Goal: Task Accomplishment & Management: Use online tool/utility

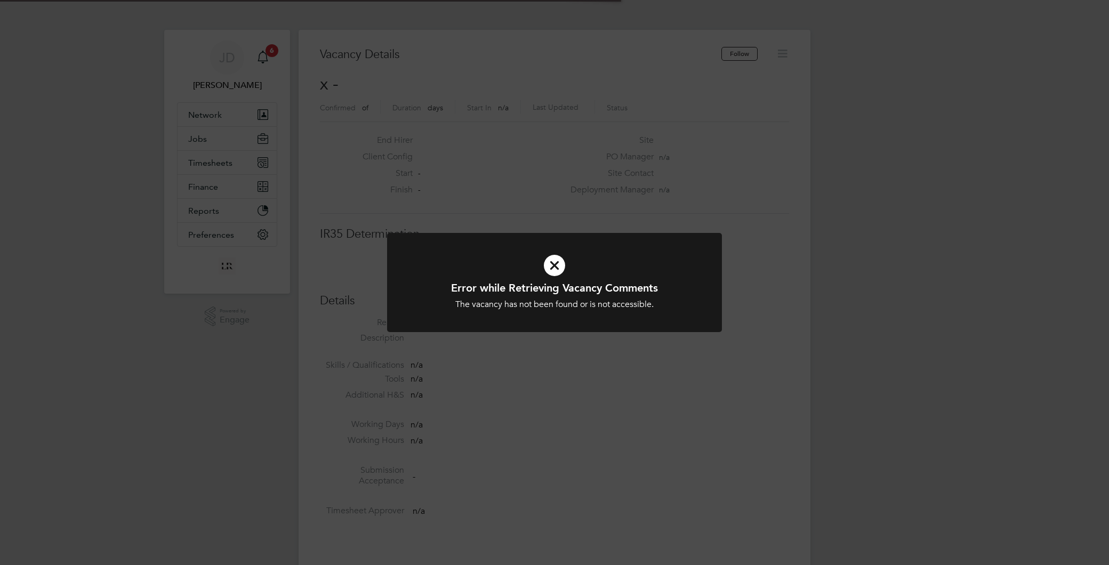
scroll to position [17, 230]
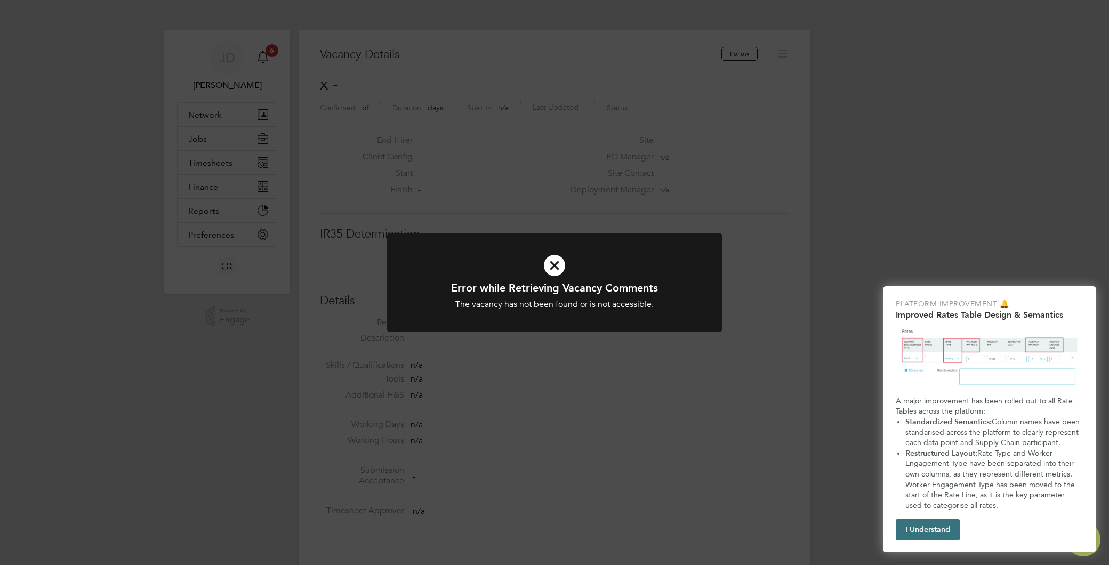
click at [925, 538] on button "I Understand" at bounding box center [928, 529] width 64 height 21
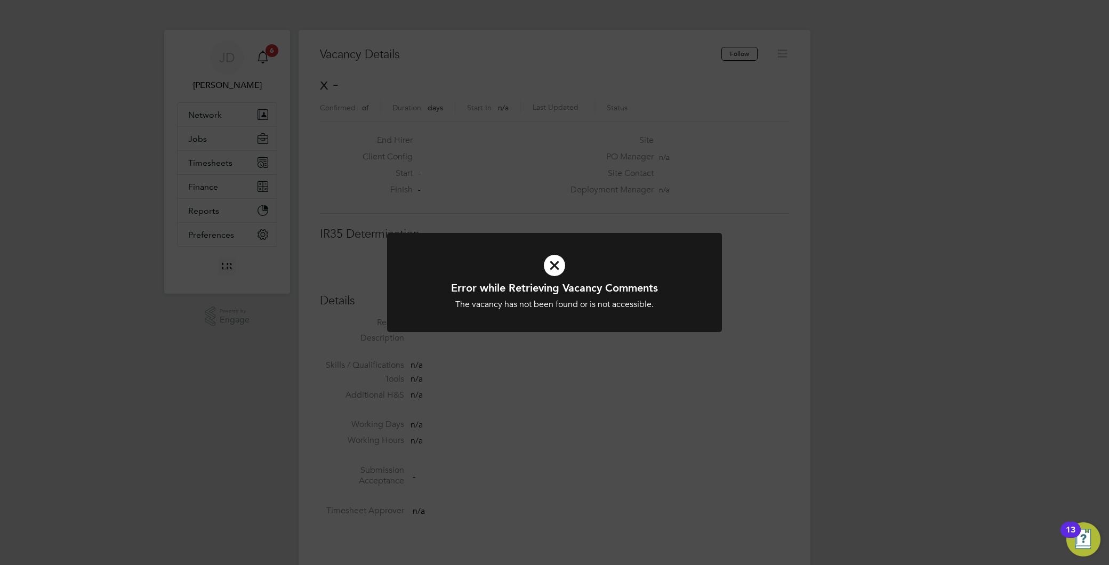
click at [278, 339] on div "Error while Retrieving Vacancy Comments The vacancy has not been found or is no…" at bounding box center [554, 282] width 1109 height 565
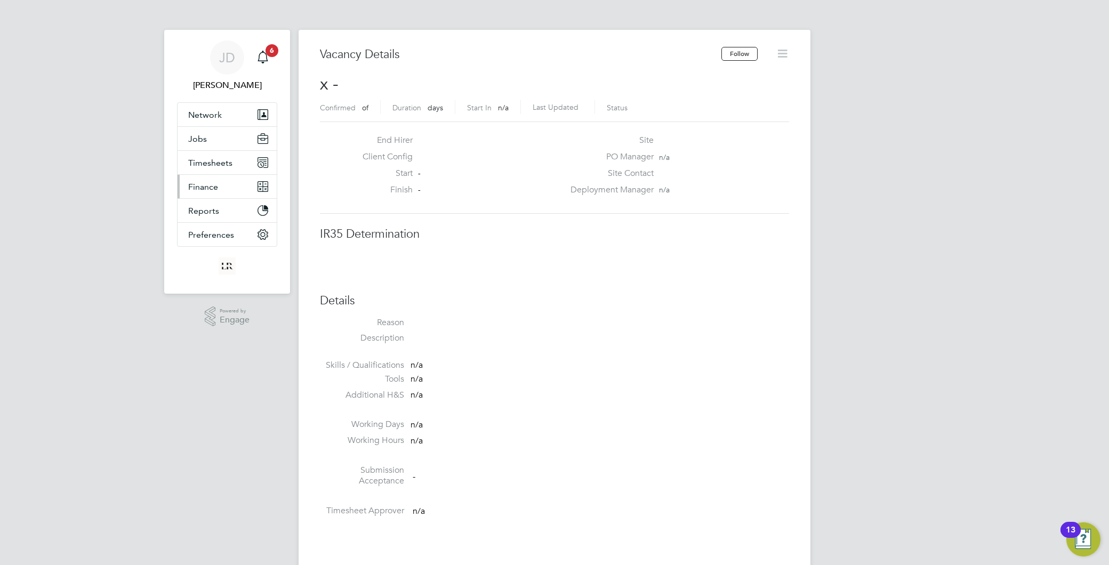
click at [200, 188] on span "Finance" at bounding box center [203, 187] width 30 height 10
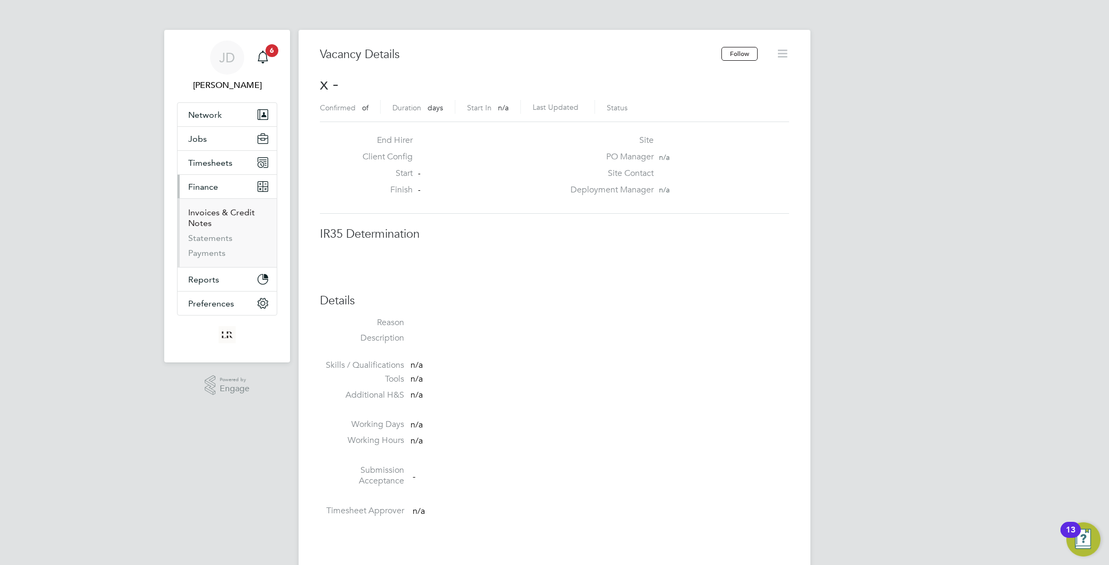
click at [199, 215] on link "Invoices & Credit Notes" at bounding box center [221, 217] width 67 height 21
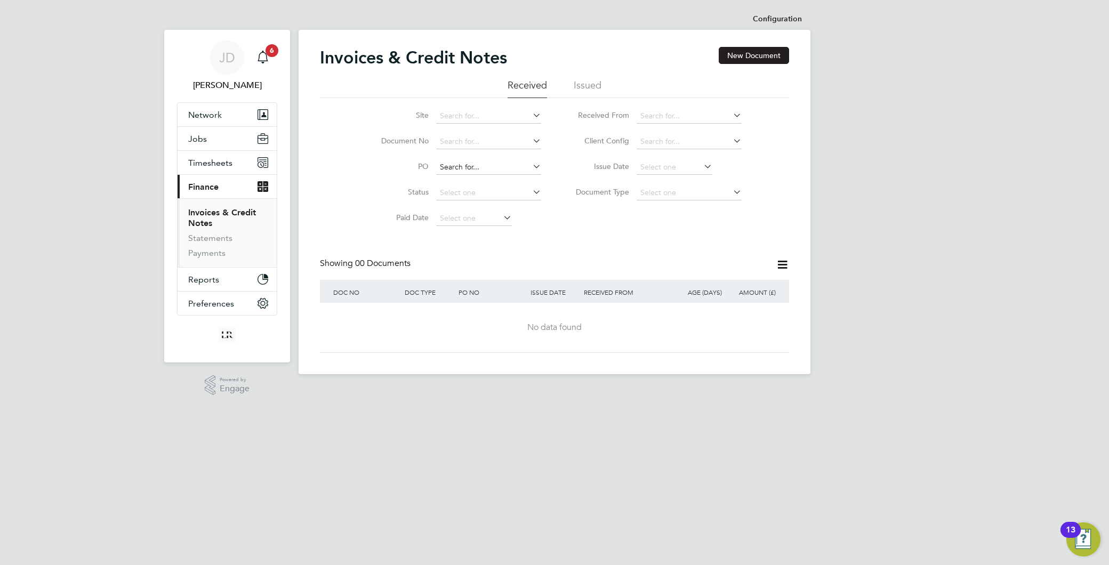
click at [484, 167] on input at bounding box center [488, 167] width 105 height 15
click at [489, 180] on li "P 105905 096" at bounding box center [489, 182] width 106 height 14
type input "P105905096"
click at [591, 83] on li "Issued" at bounding box center [588, 88] width 28 height 19
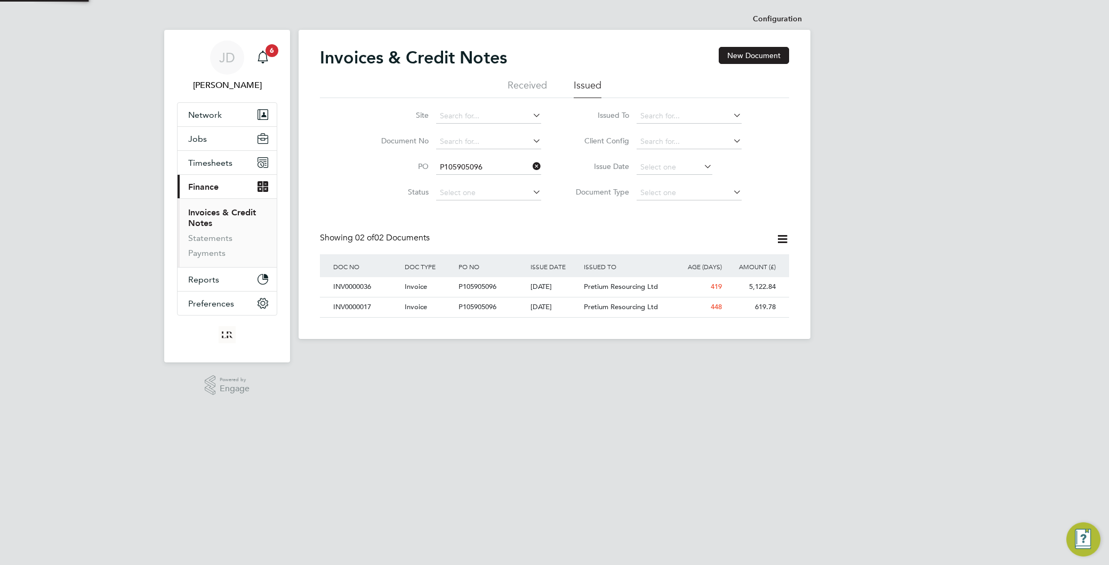
scroll to position [20, 90]
click at [609, 287] on span "Pretium Resourcing Ltd" at bounding box center [621, 286] width 74 height 9
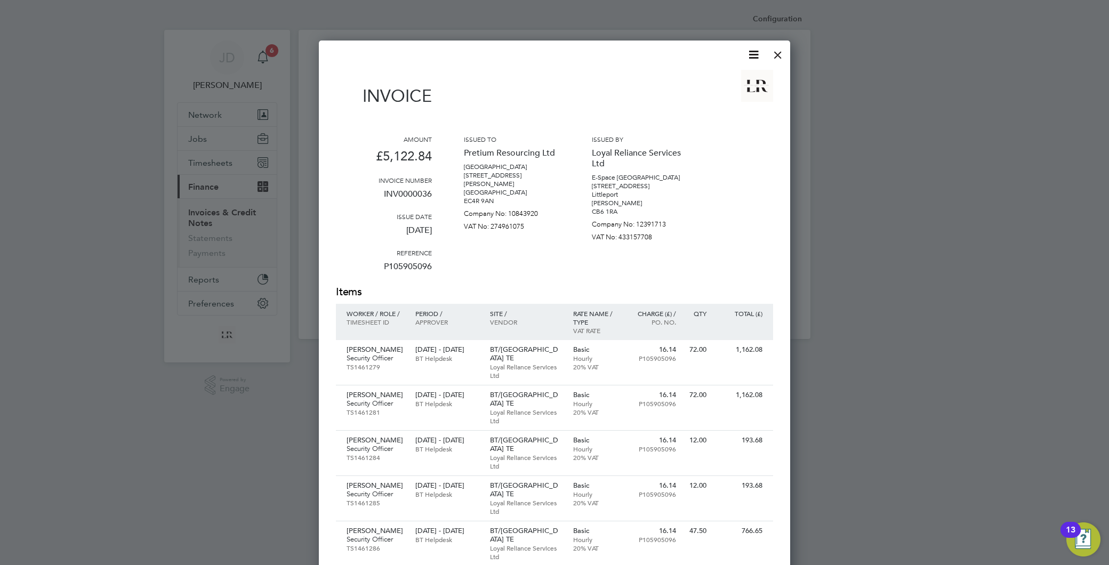
click at [777, 49] on div at bounding box center [777, 52] width 19 height 19
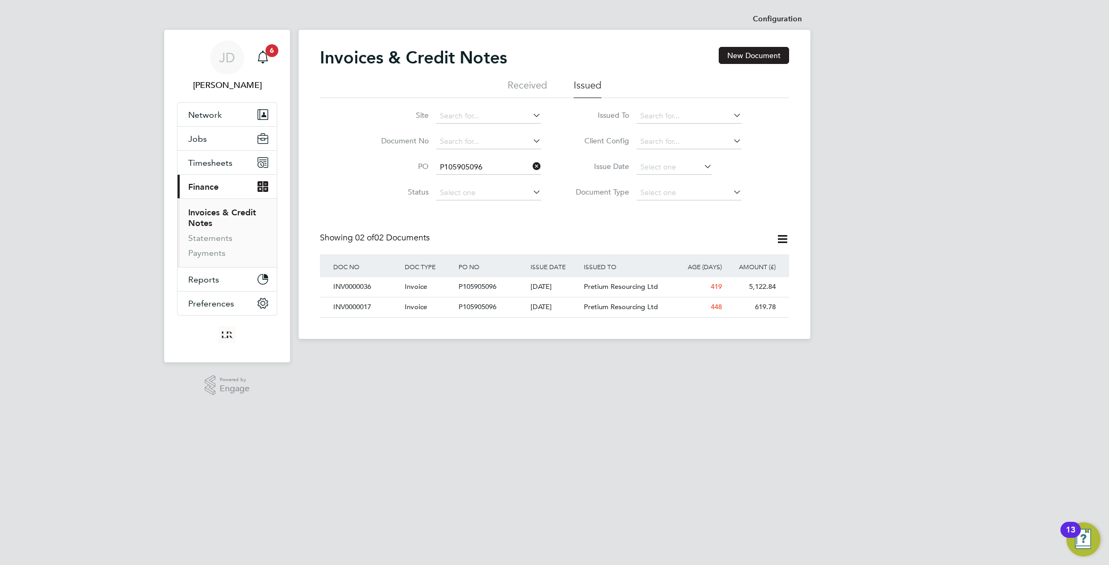
click at [523, 83] on li "Received" at bounding box center [527, 88] width 39 height 19
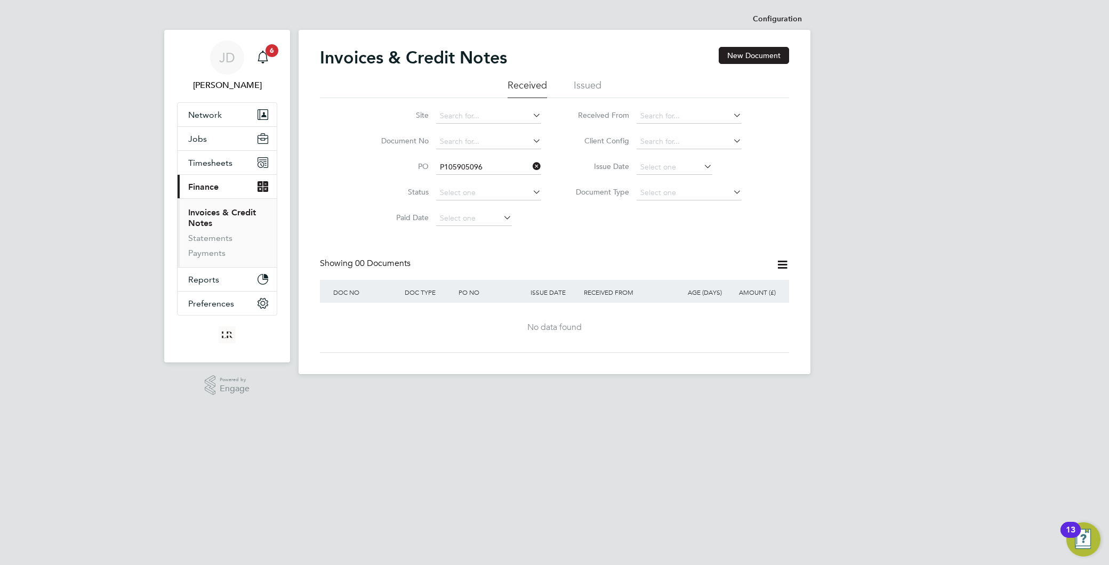
click at [586, 82] on li "Issued" at bounding box center [588, 88] width 28 height 19
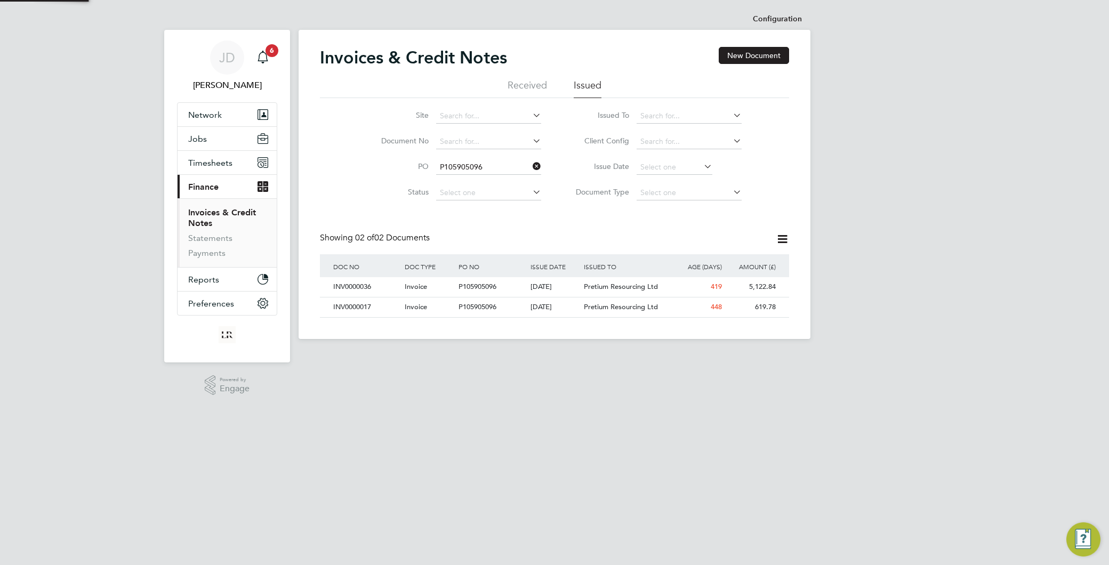
scroll to position [20, 90]
drag, startPoint x: 538, startPoint y: 163, endPoint x: 489, endPoint y: 166, distance: 49.1
click at [530, 165] on icon at bounding box center [530, 166] width 0 height 15
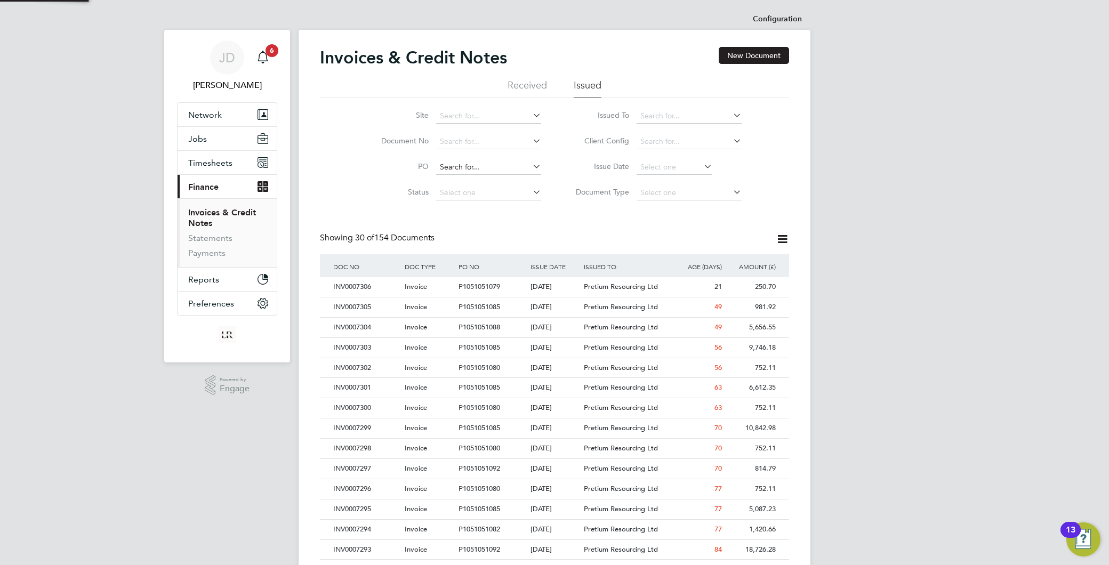
scroll to position [0, 0]
click at [480, 165] on input at bounding box center [488, 167] width 105 height 15
click at [478, 181] on b "1051051086" at bounding box center [465, 182] width 43 height 9
type input "P1051051086"
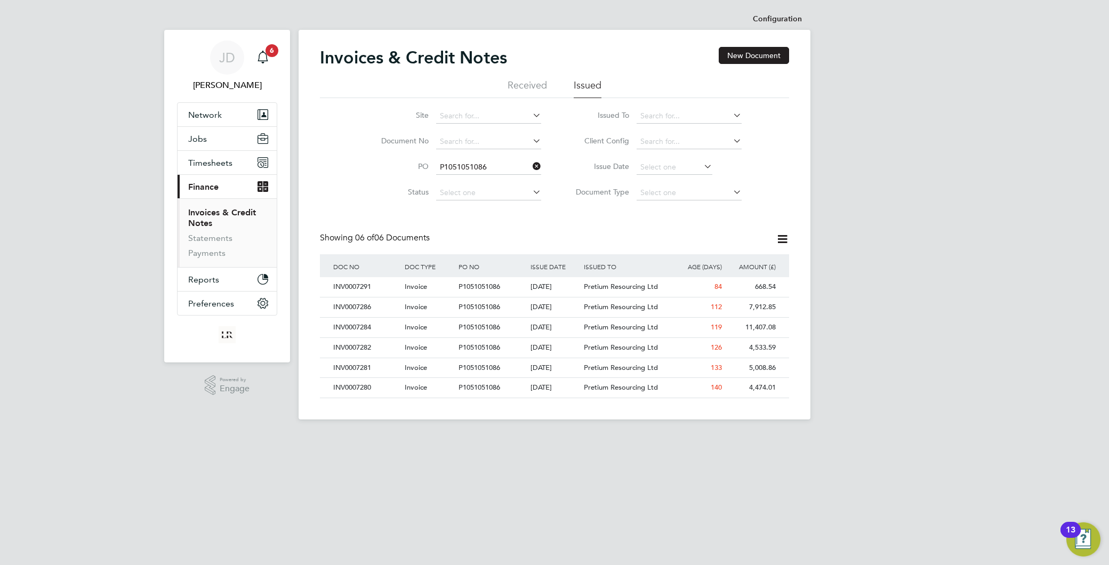
click at [529, 78] on div "Invoices & Credit Notes New Document" at bounding box center [554, 63] width 469 height 32
click at [529, 79] on li "Received" at bounding box center [527, 88] width 39 height 19
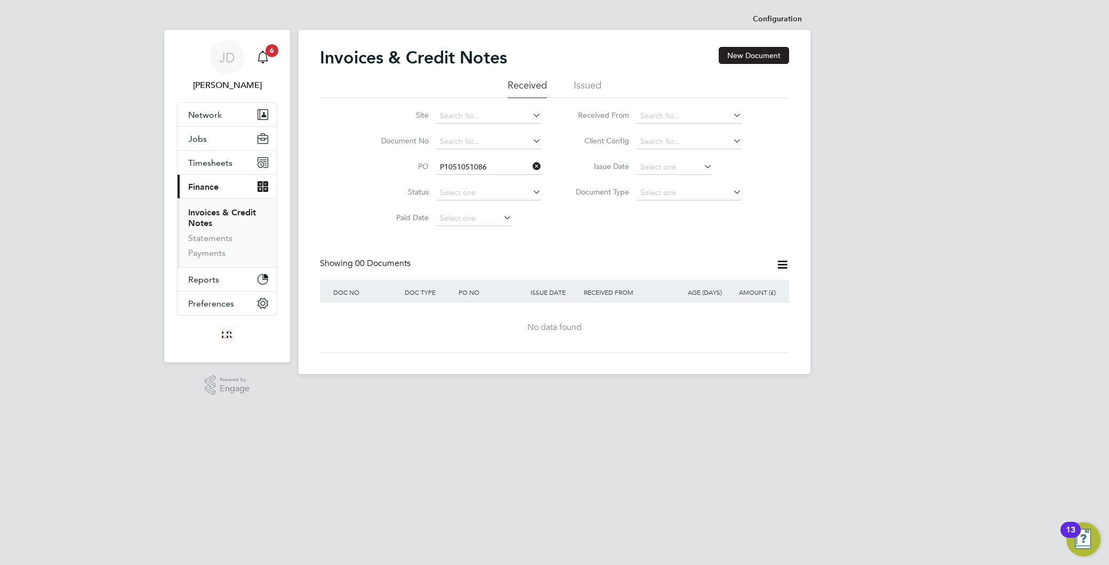
click at [584, 81] on li "Issued" at bounding box center [588, 88] width 28 height 19
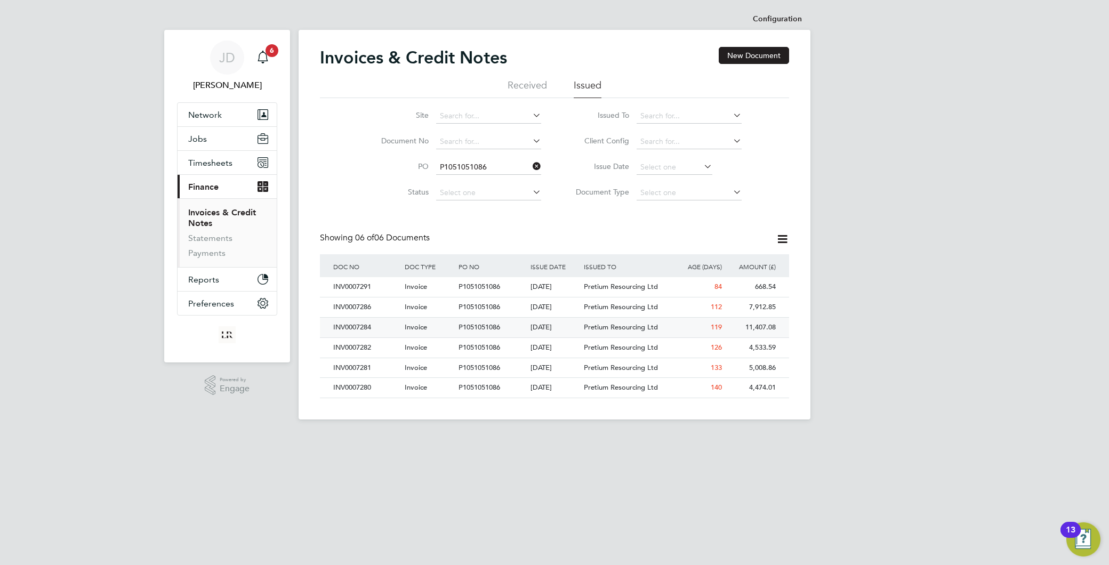
click at [609, 328] on span "Pretium Resourcing Ltd" at bounding box center [621, 327] width 74 height 9
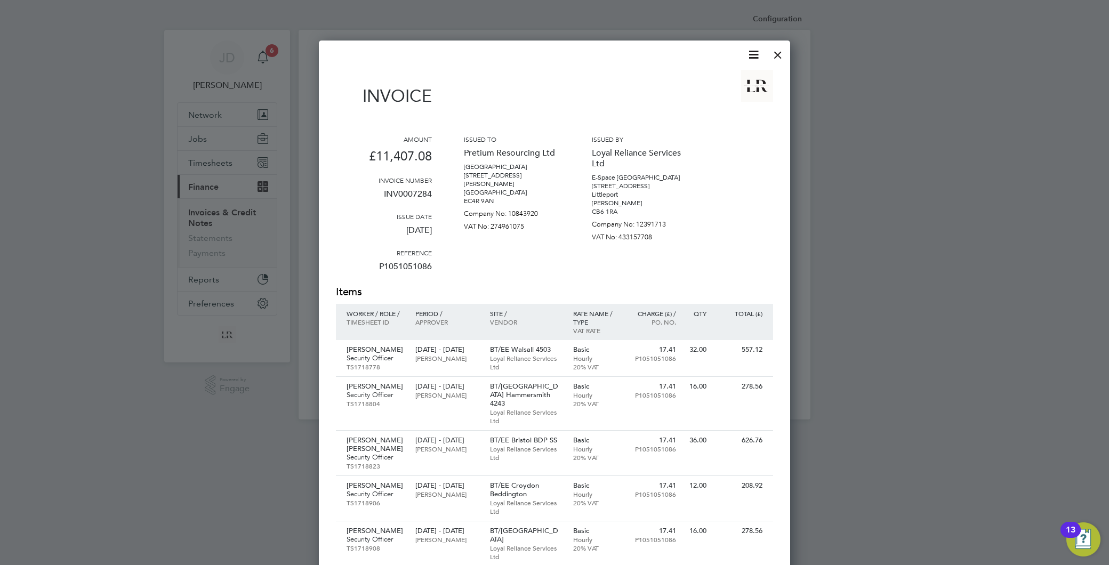
click at [775, 59] on div at bounding box center [777, 52] width 19 height 19
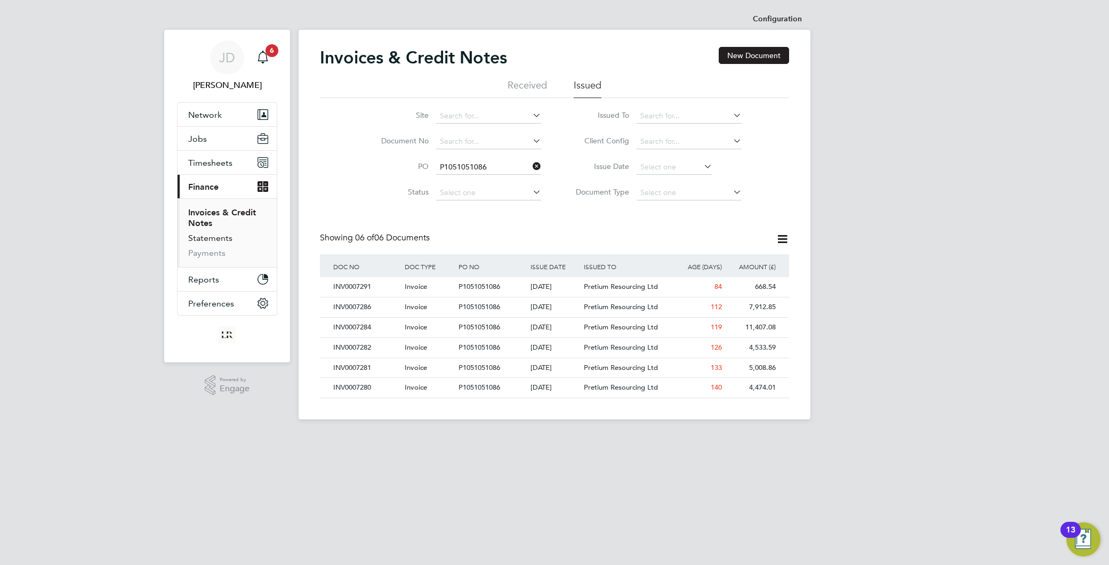
click at [212, 233] on link "Statements" at bounding box center [210, 238] width 44 height 10
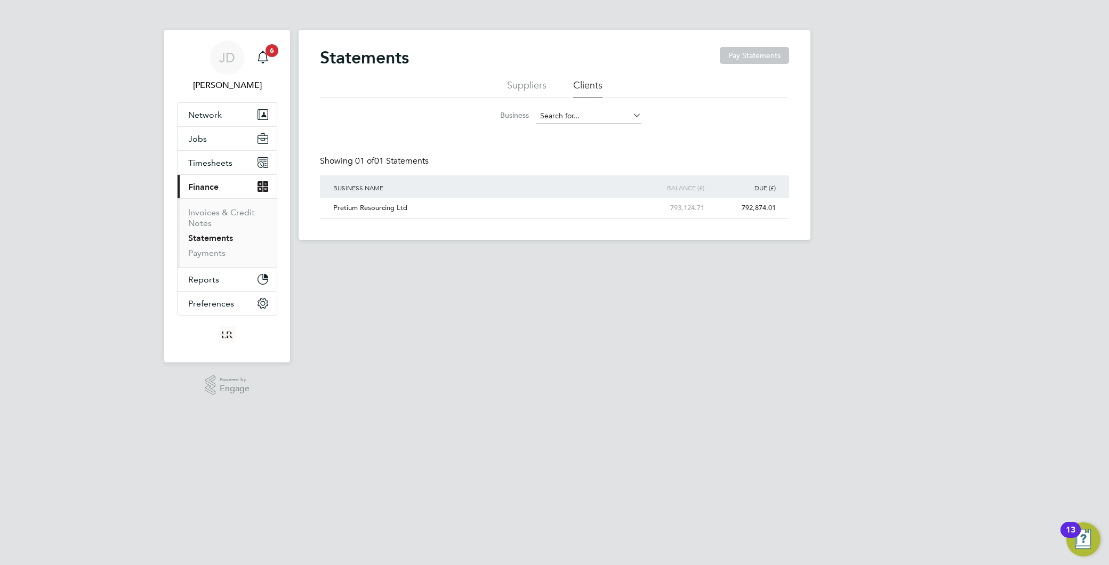
click at [580, 116] on input at bounding box center [588, 116] width 105 height 15
click at [577, 131] on li "Pretium Resourcing Ltd" at bounding box center [589, 131] width 106 height 14
type input "Pretium Resourcing Ltd"
click at [357, 212] on div "Pretium Resourcing Ltd" at bounding box center [474, 208] width 287 height 20
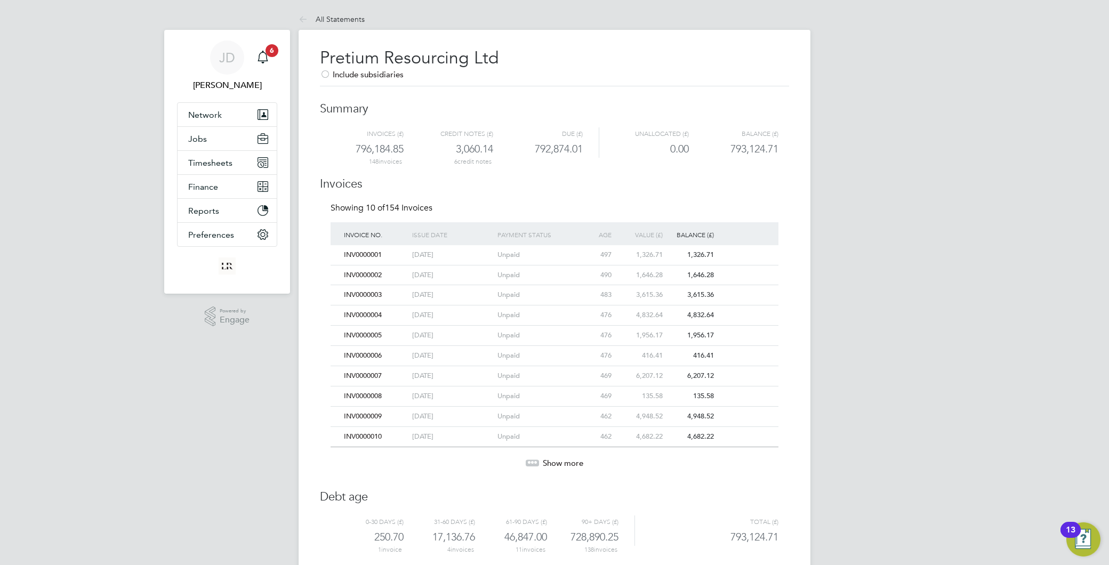
click at [564, 465] on span "Show more" at bounding box center [563, 463] width 41 height 10
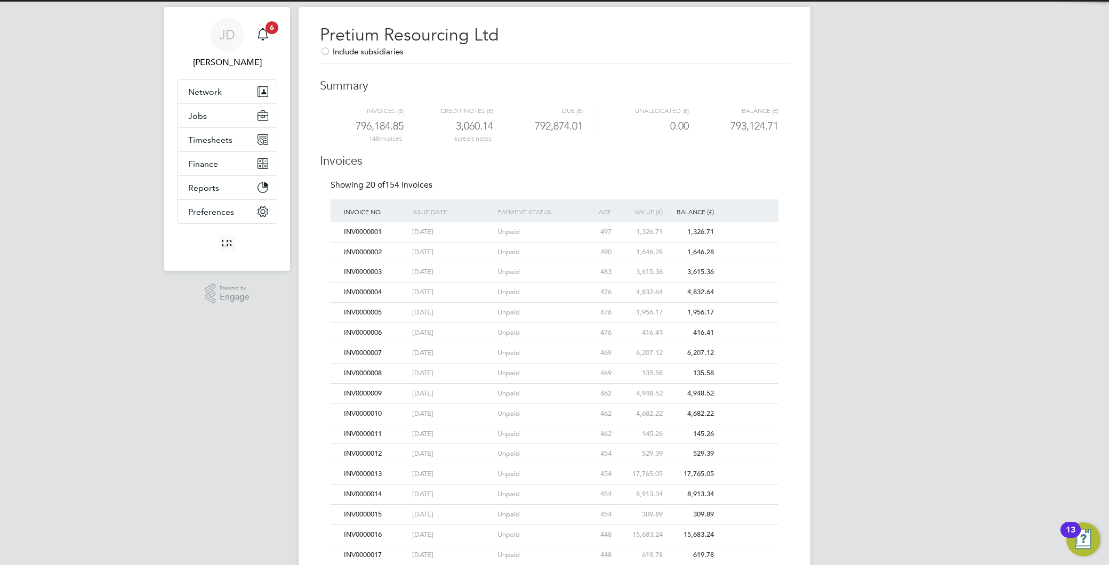
scroll to position [230, 0]
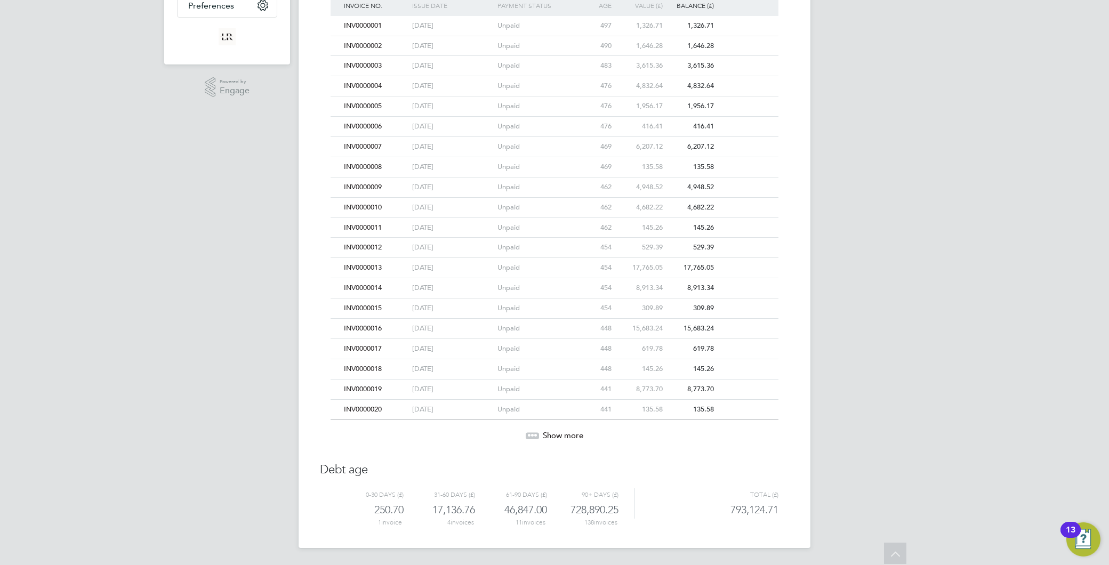
click at [550, 437] on span "Show more" at bounding box center [563, 435] width 41 height 10
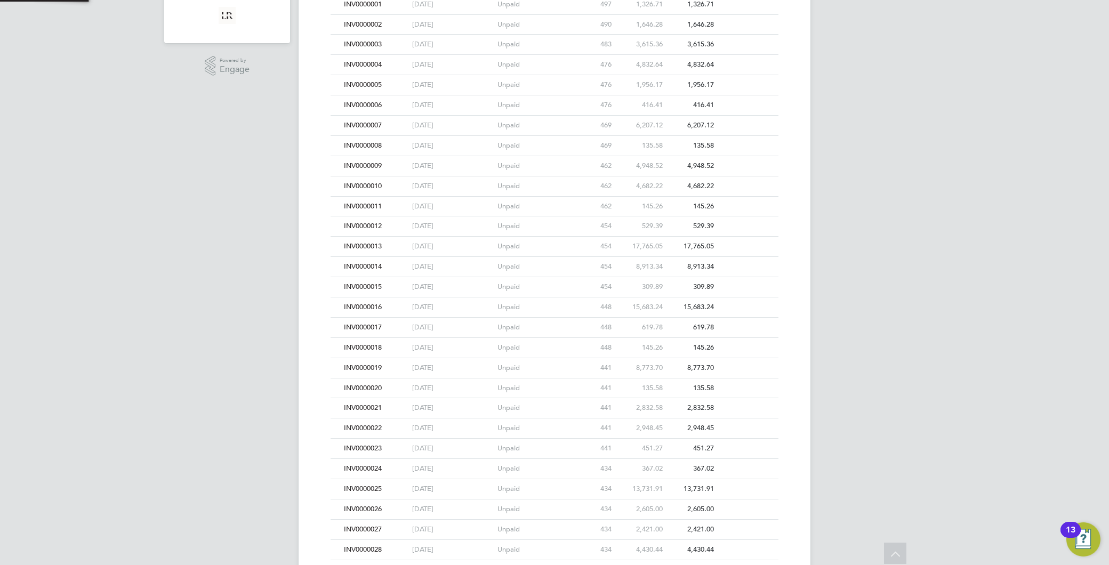
scroll to position [432, 0]
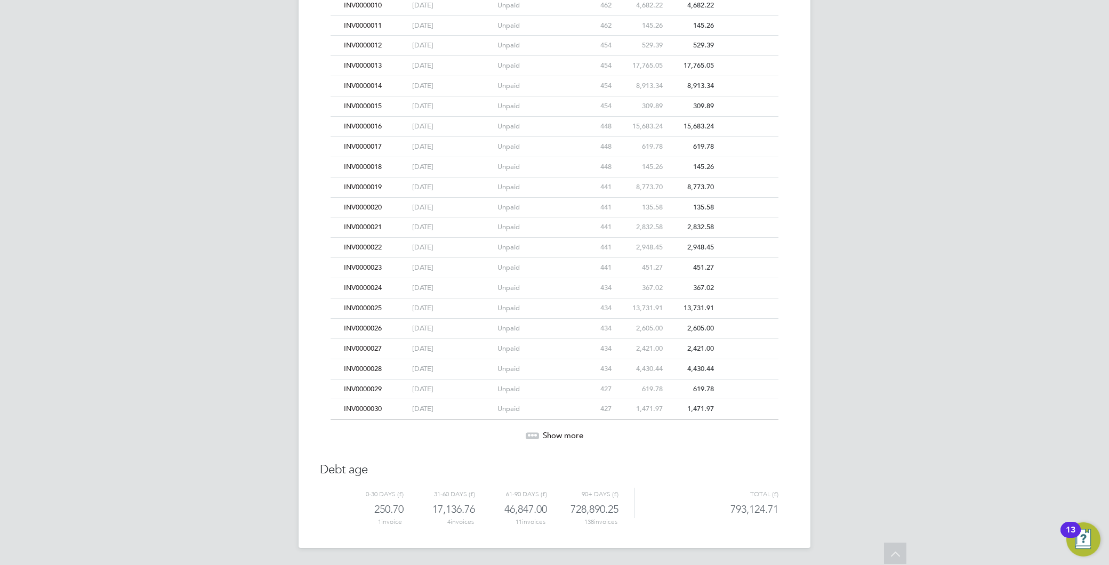
click at [555, 434] on span "Show more" at bounding box center [563, 435] width 41 height 10
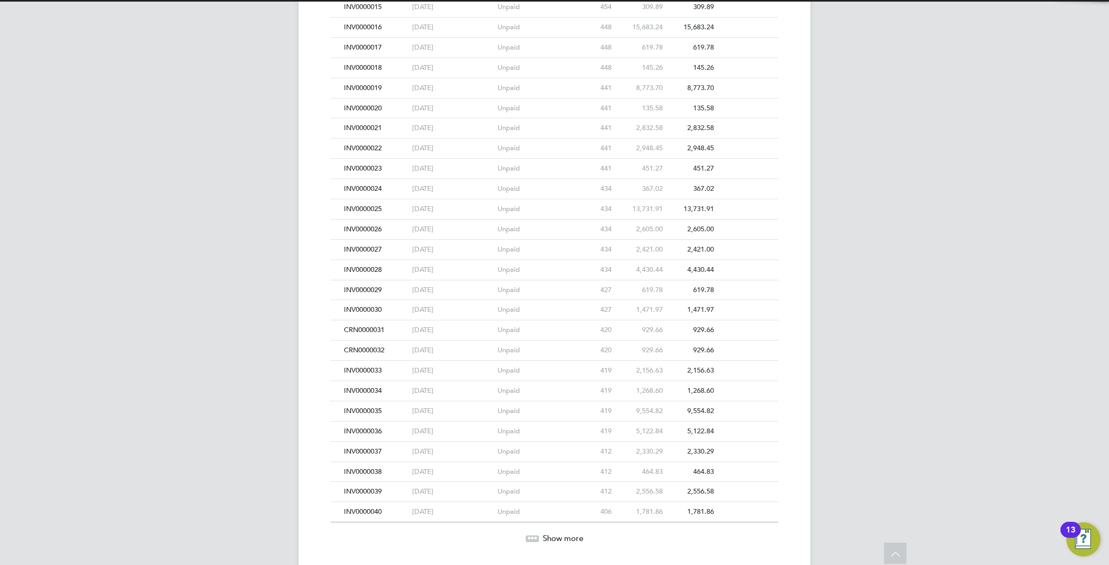
scroll to position [635, 0]
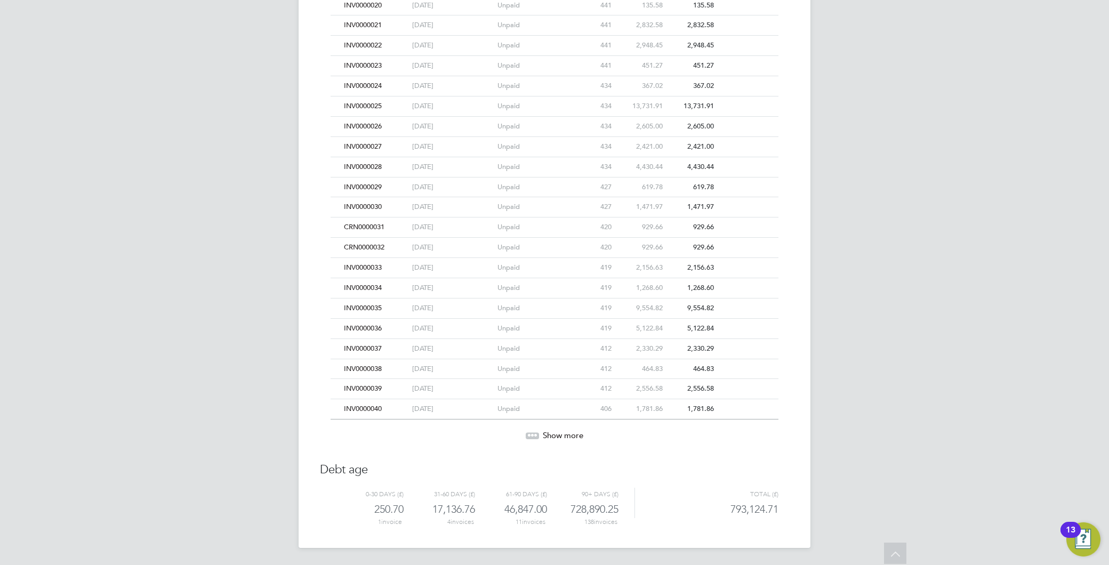
click at [500, 326] on div "Unpaid" at bounding box center [537, 329] width 85 height 20
click at [561, 436] on span "Show more" at bounding box center [563, 435] width 41 height 10
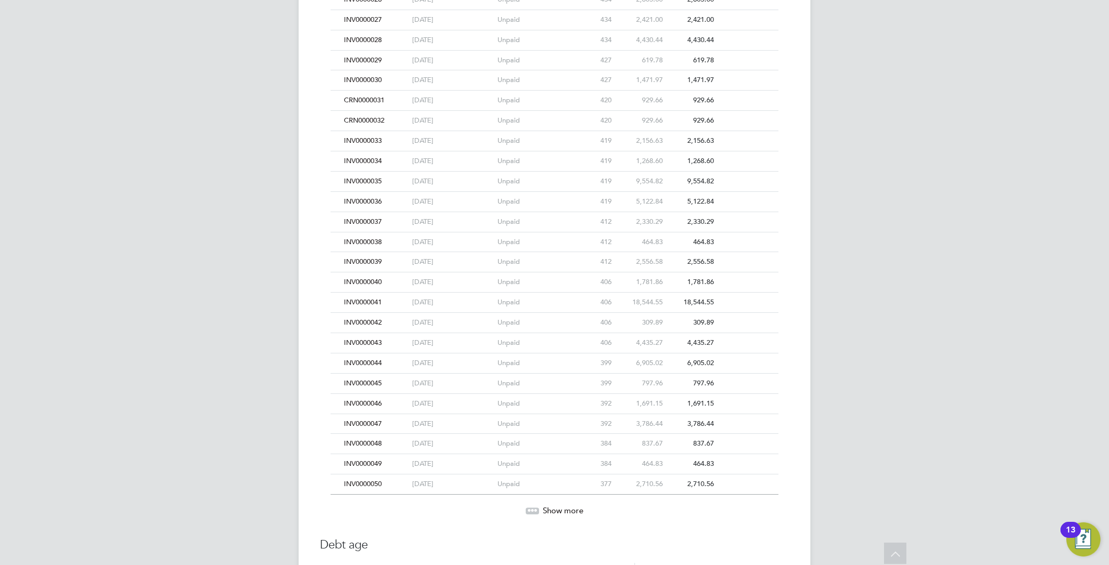
scroll to position [837, 0]
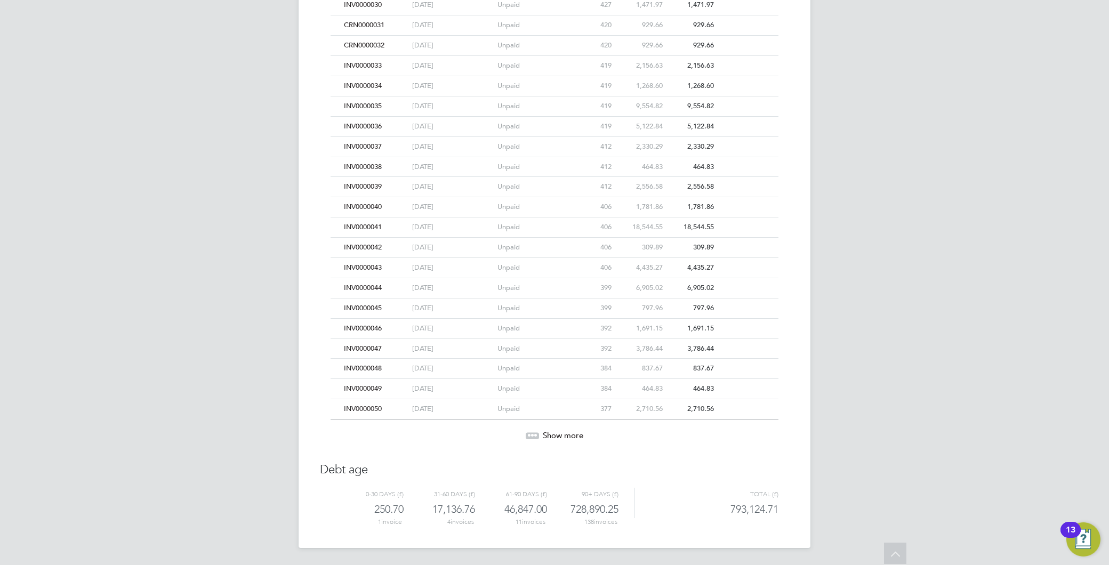
click at [566, 436] on span "Show more" at bounding box center [563, 435] width 41 height 10
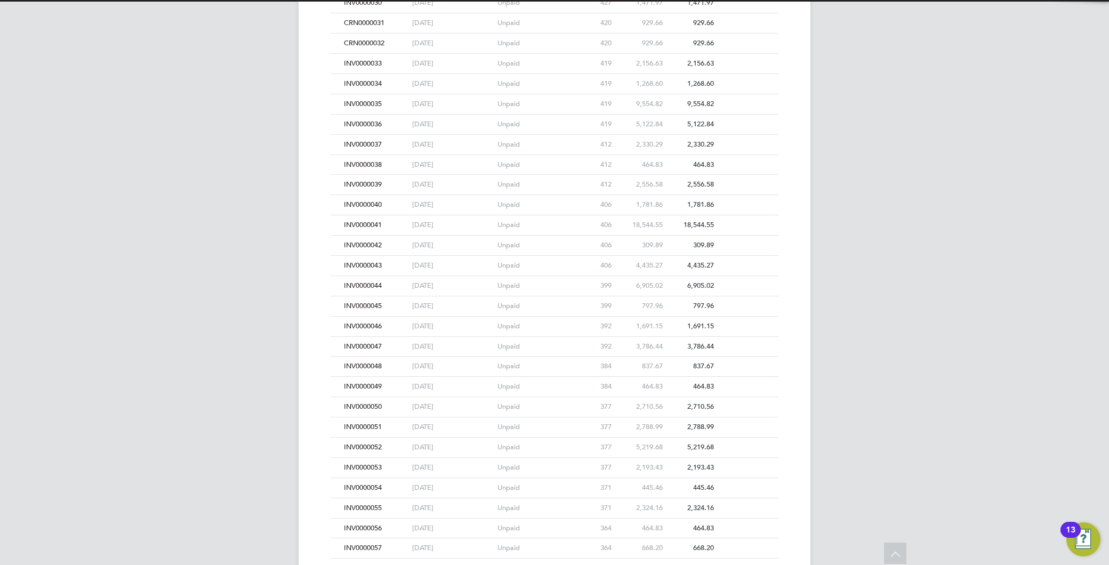
scroll to position [1040, 0]
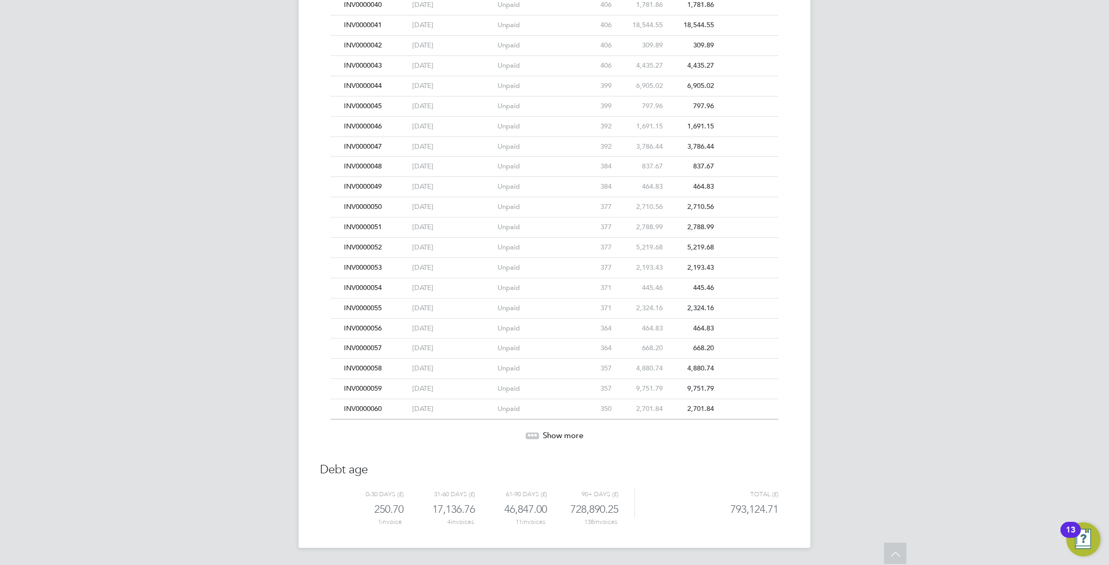
click at [566, 432] on span "Show more" at bounding box center [563, 435] width 41 height 10
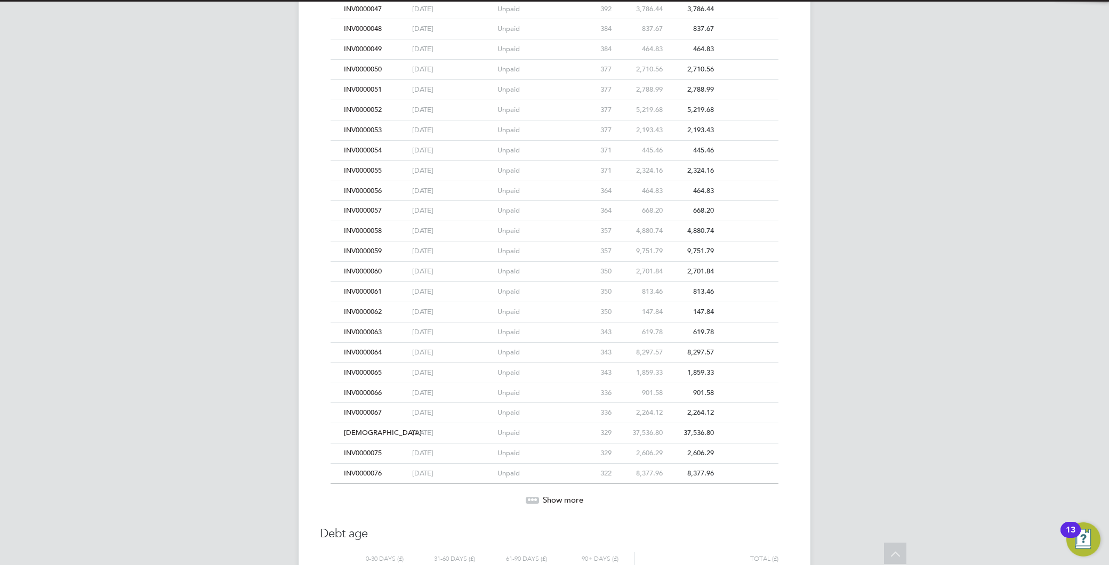
scroll to position [1243, 0]
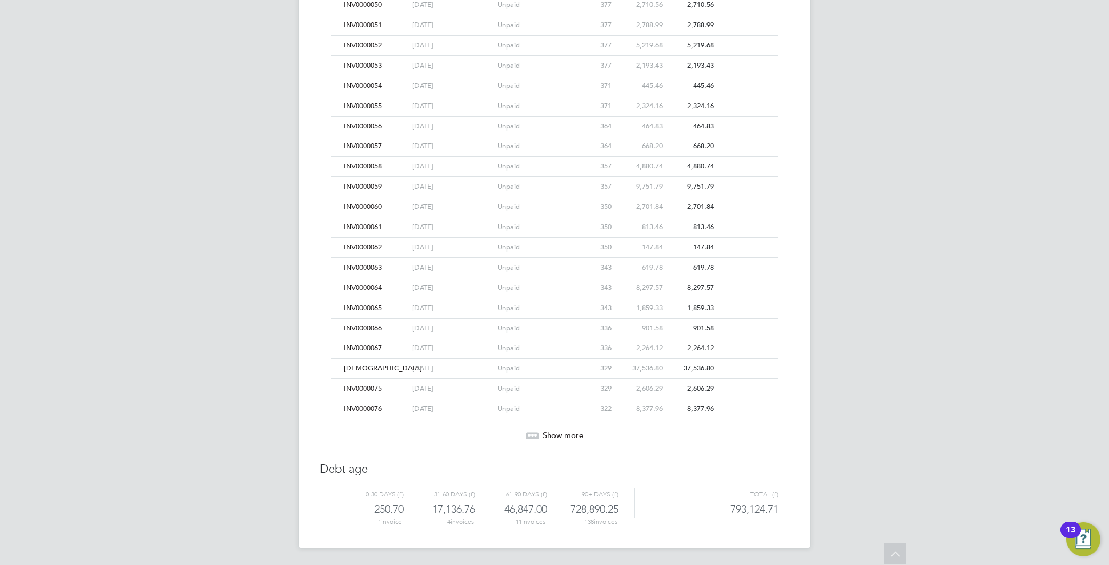
click at [566, 432] on span "Show more" at bounding box center [563, 435] width 41 height 10
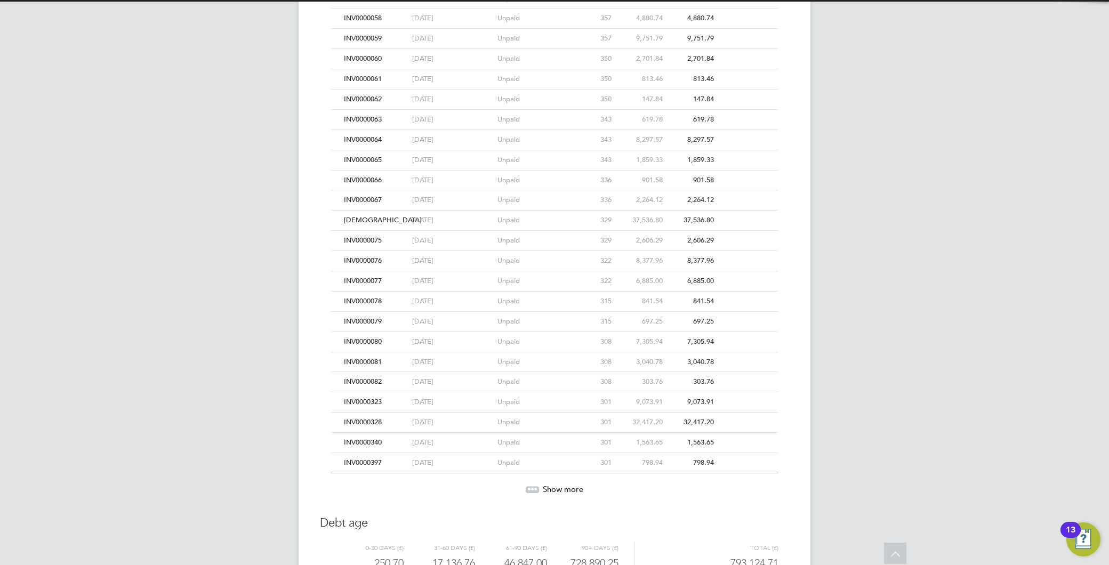
scroll to position [1445, 0]
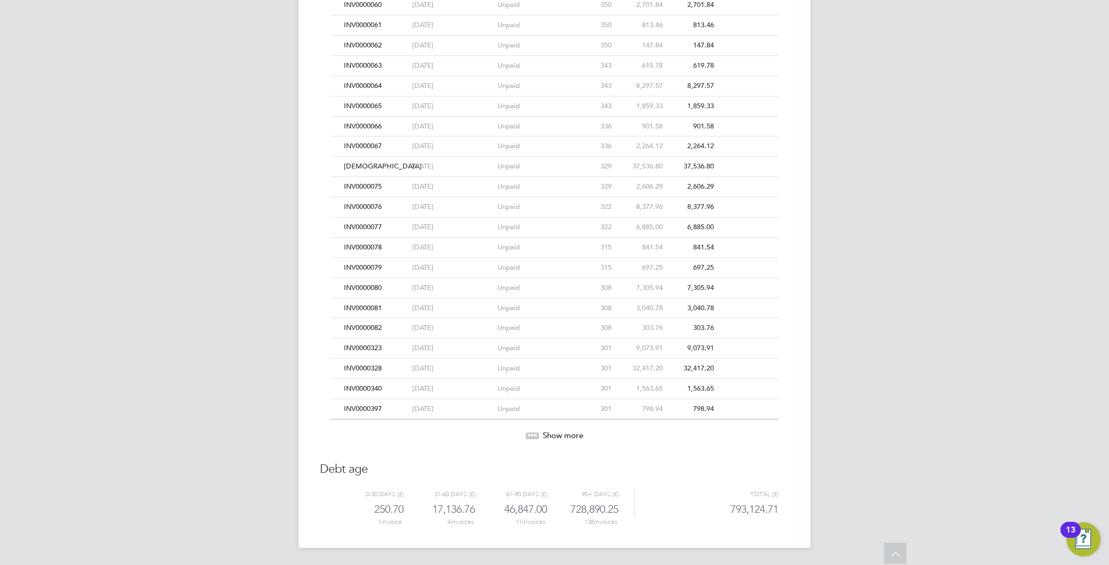
click at [563, 436] on span "Show more" at bounding box center [563, 435] width 41 height 10
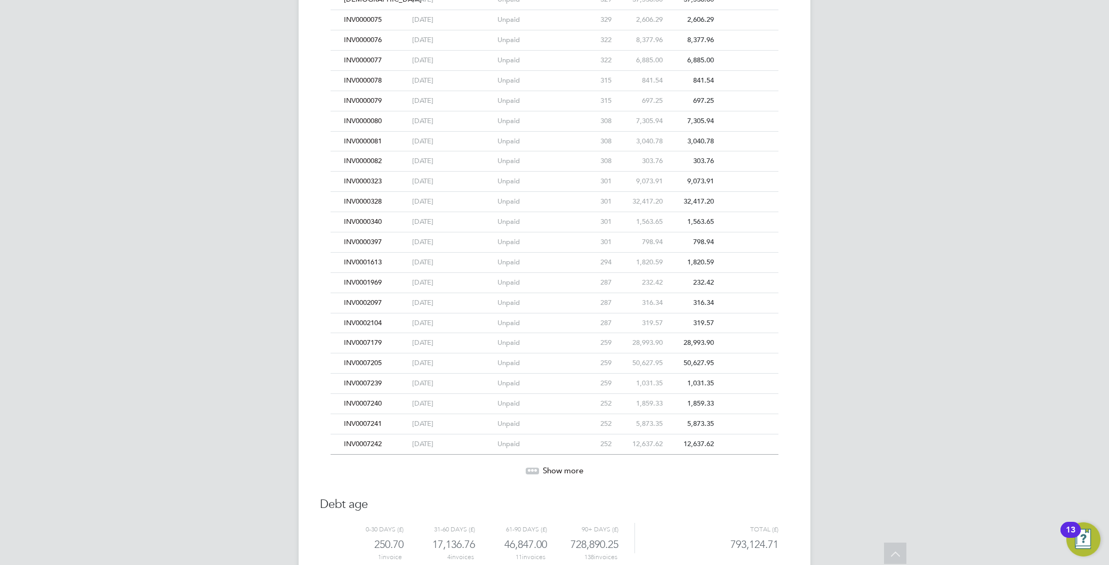
scroll to position [1648, 0]
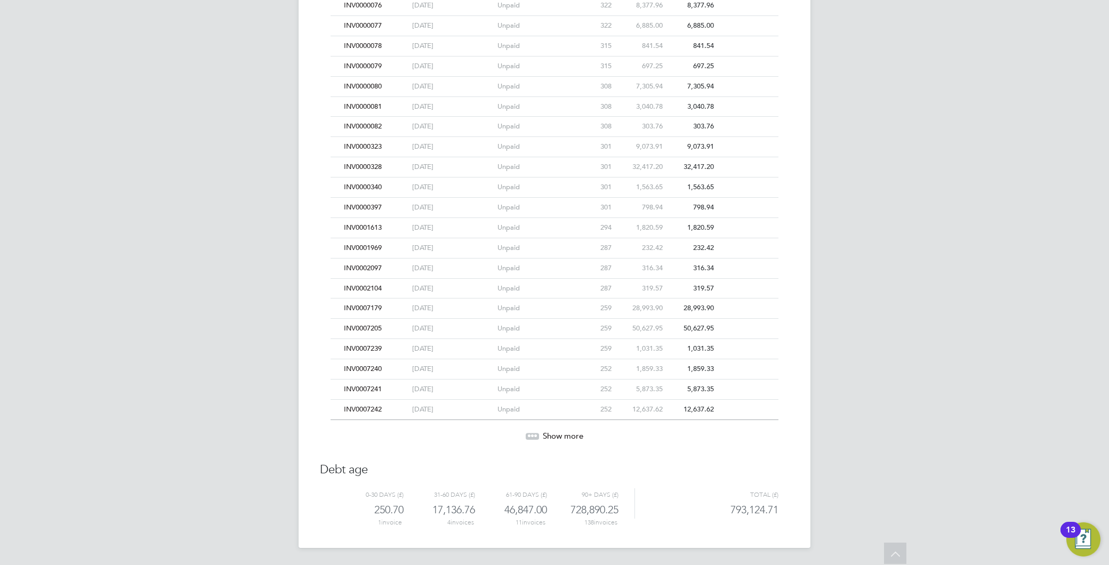
click at [569, 435] on span "Show more" at bounding box center [563, 436] width 41 height 10
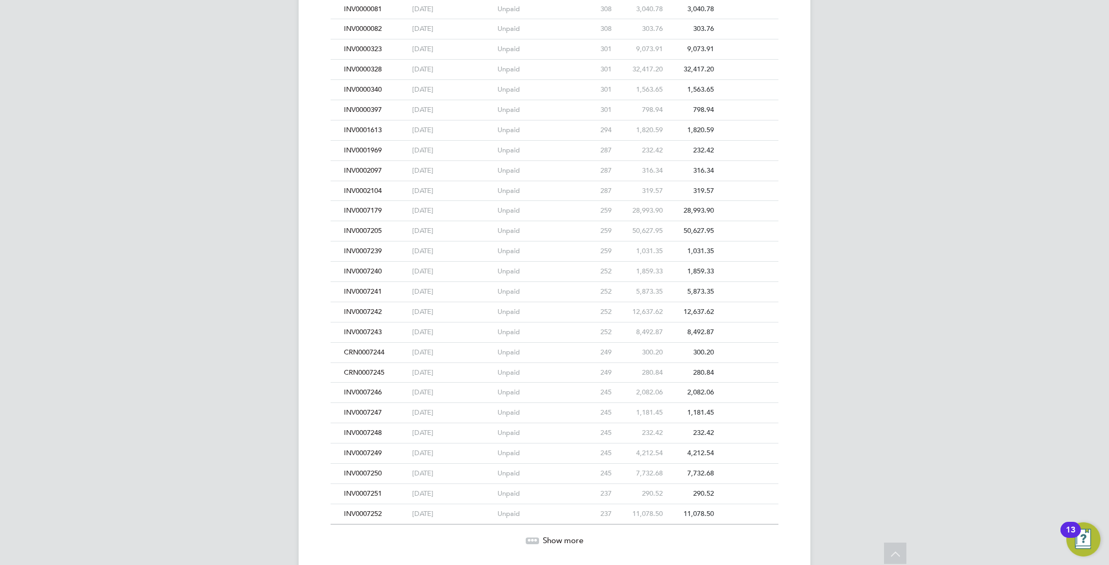
scroll to position [1850, 0]
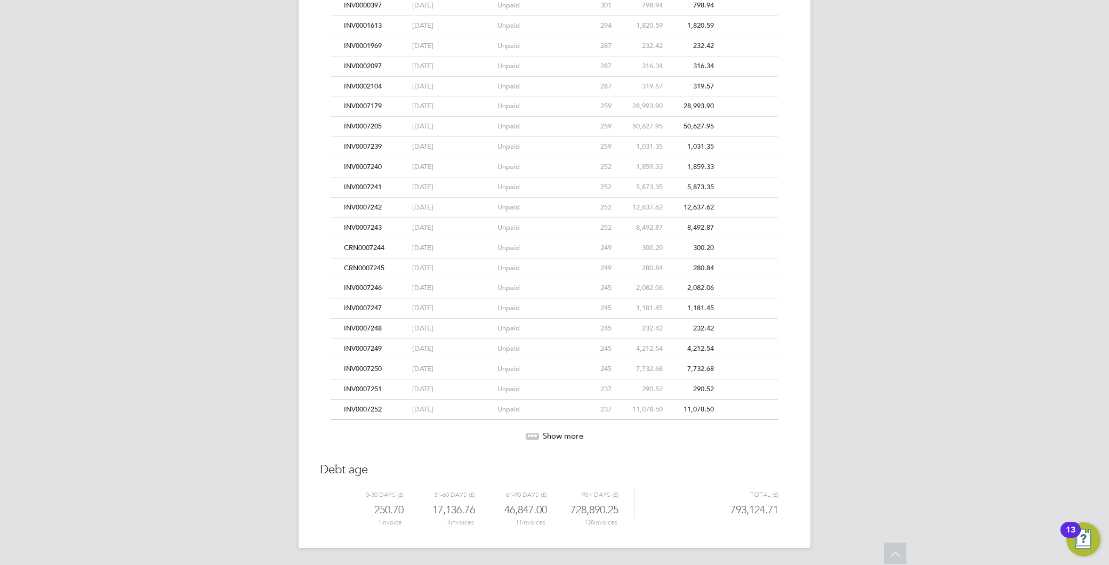
click at [557, 434] on span "Show more" at bounding box center [563, 436] width 41 height 10
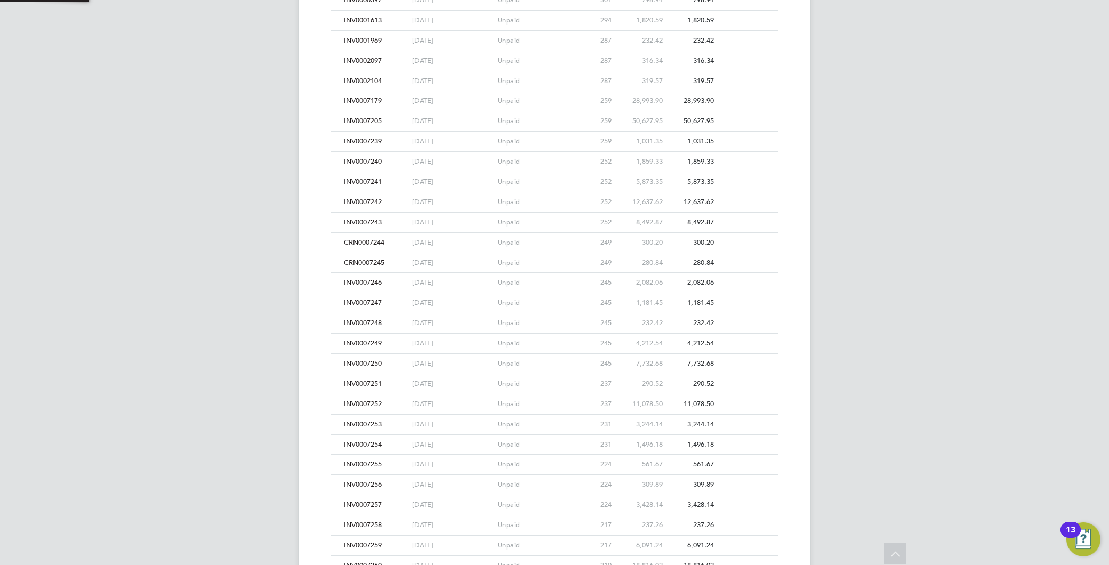
scroll to position [2053, 0]
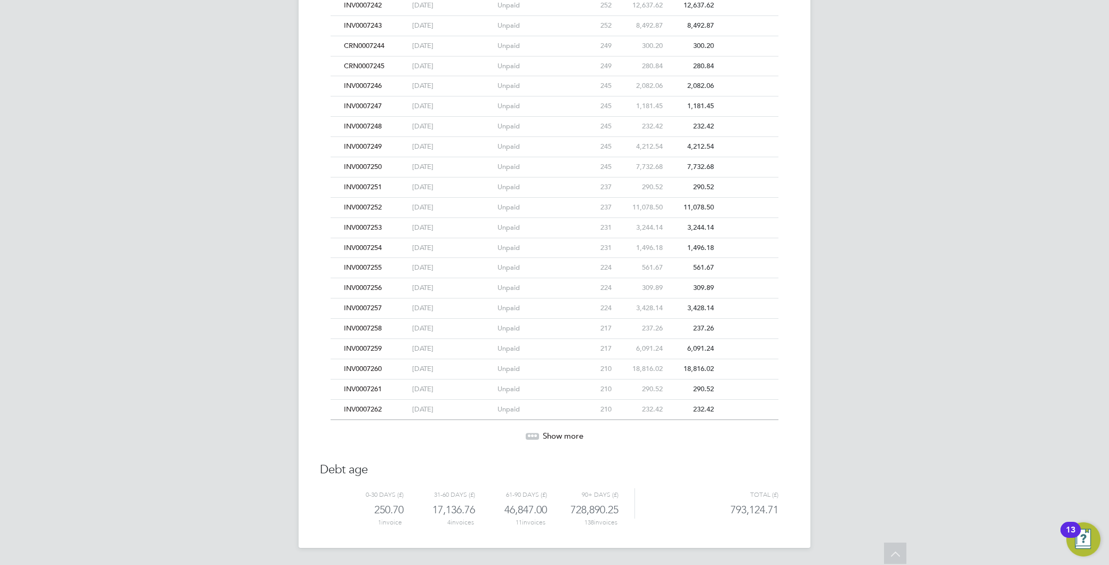
click at [555, 429] on div "Show more" at bounding box center [554, 428] width 458 height 26
click at [560, 433] on span "Show more" at bounding box center [563, 436] width 41 height 10
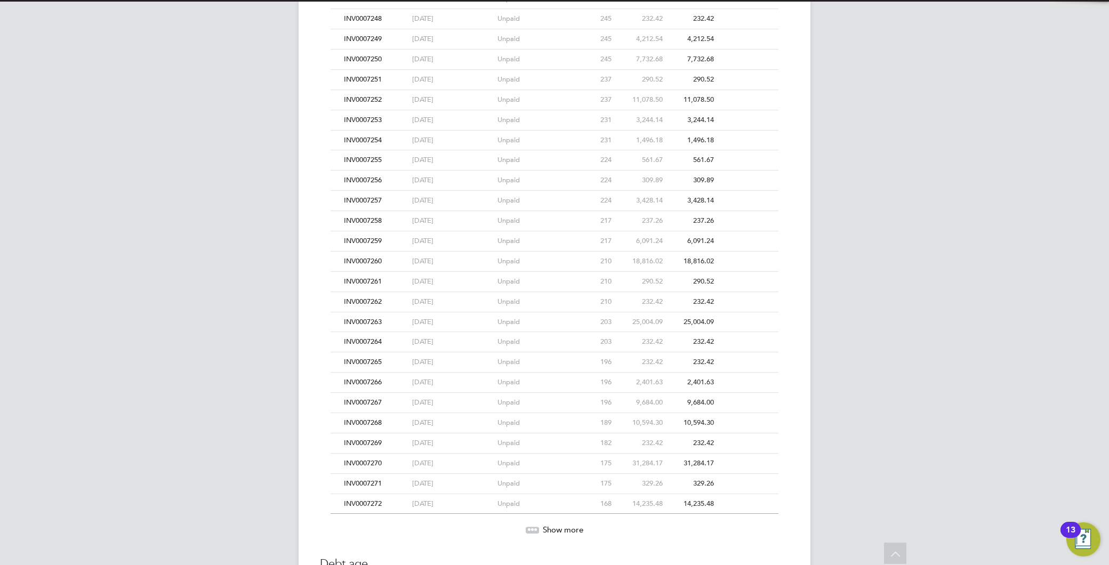
scroll to position [2256, 0]
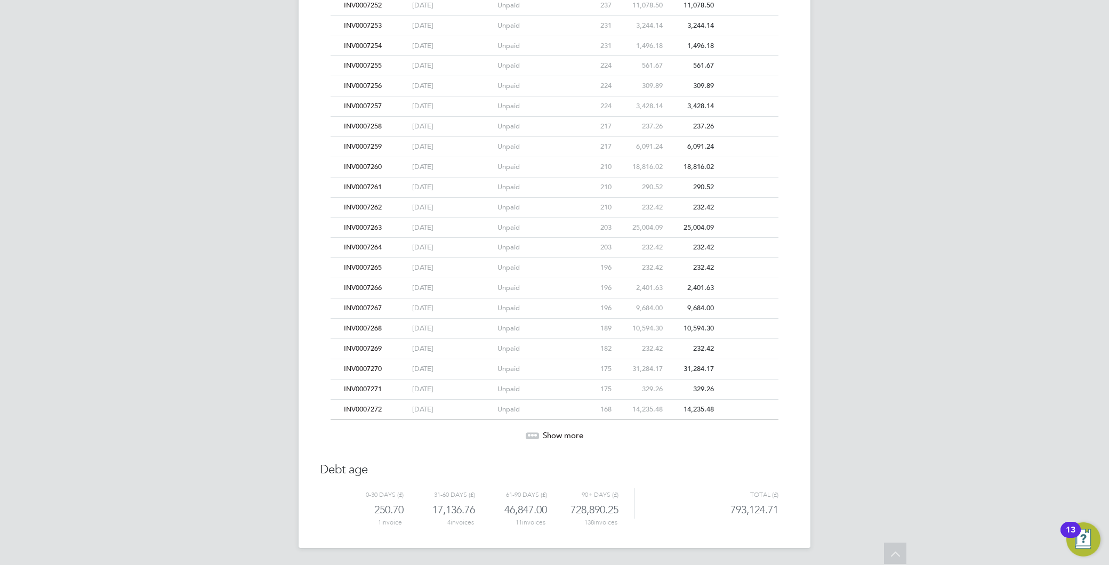
click at [560, 433] on span "Show more" at bounding box center [563, 435] width 41 height 10
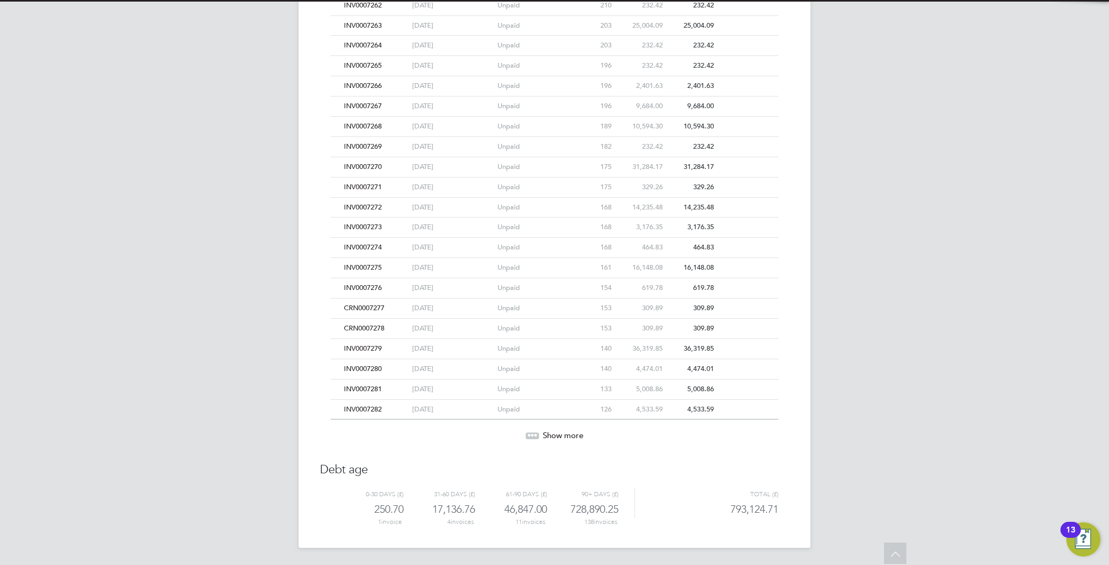
scroll to position [2458, 0]
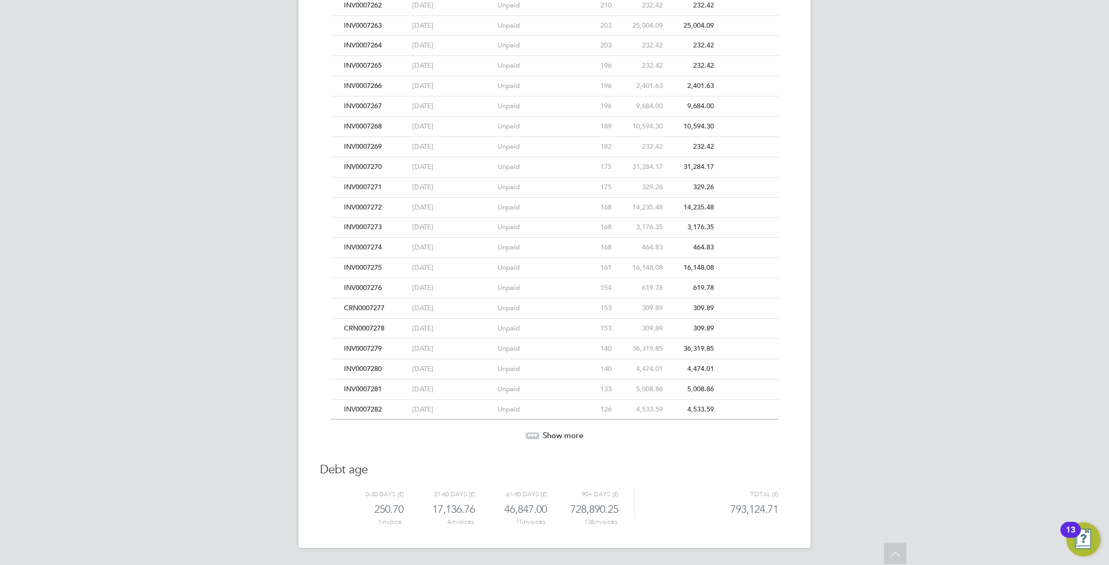
click at [560, 433] on span "Show more" at bounding box center [563, 435] width 41 height 10
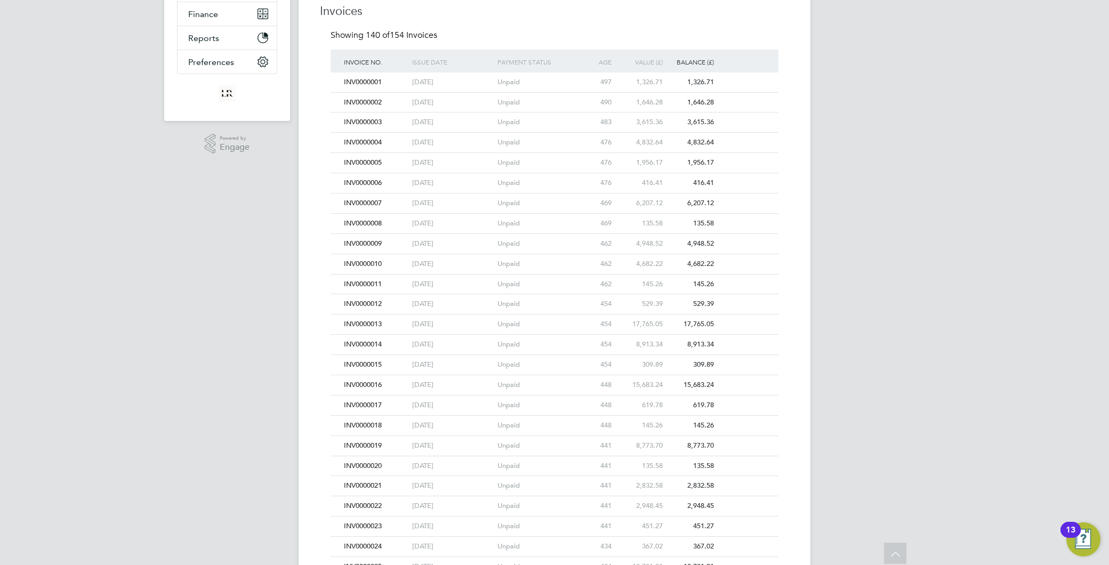
scroll to position [0, 0]
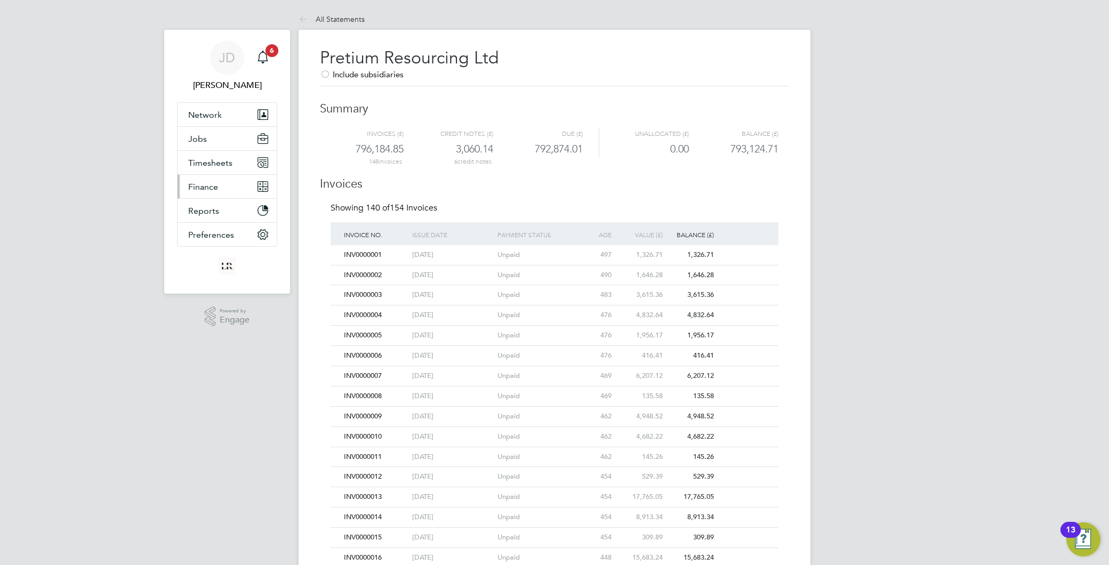
click at [207, 182] on span "Finance" at bounding box center [203, 187] width 30 height 10
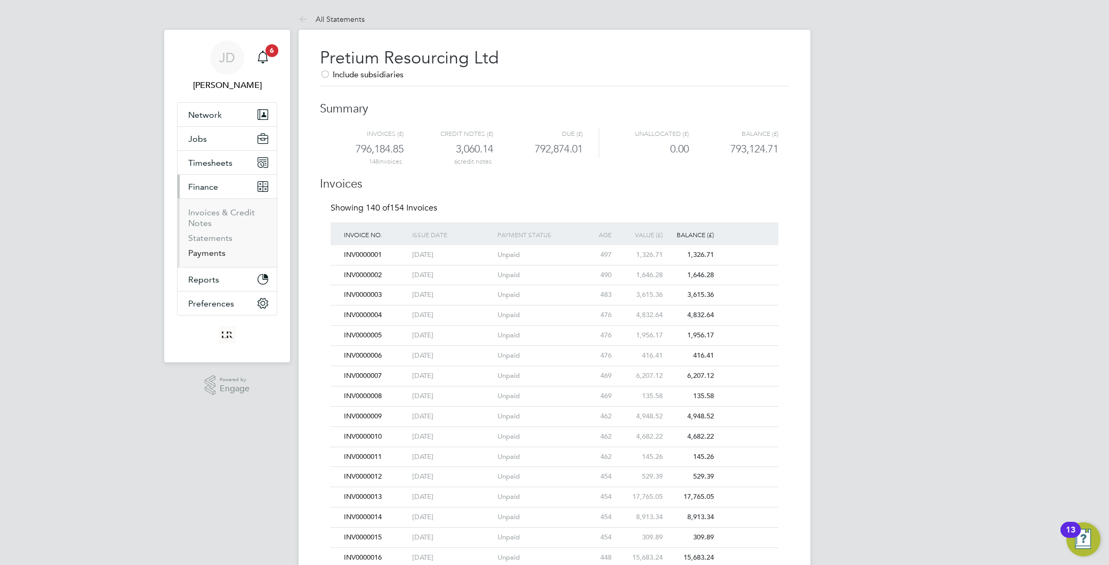
click at [215, 251] on link "Payments" at bounding box center [206, 253] width 37 height 10
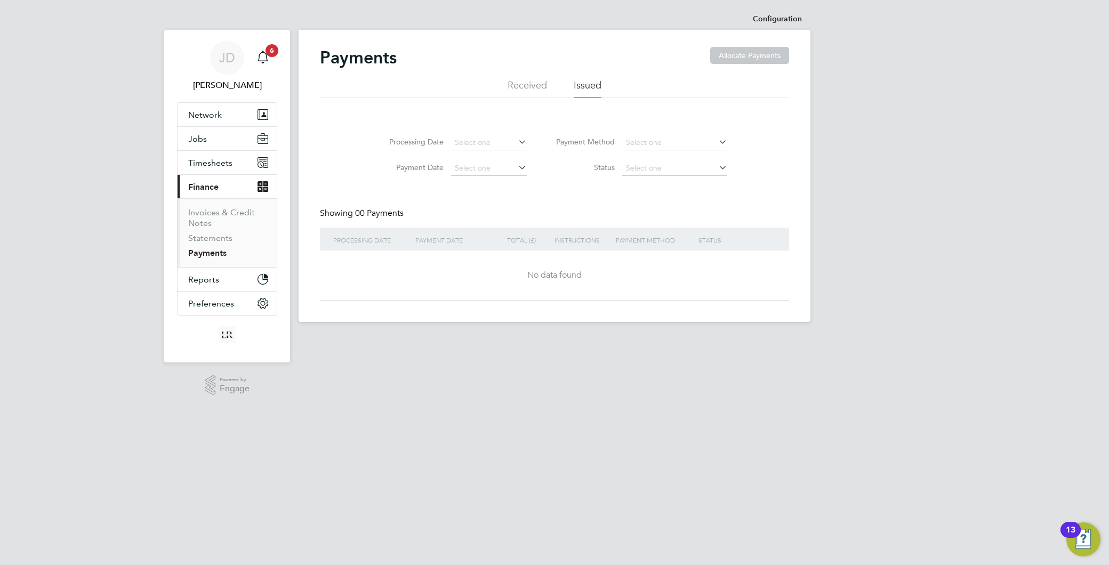
click at [535, 86] on li "Received" at bounding box center [527, 88] width 39 height 19
click at [592, 83] on li "Issued" at bounding box center [588, 88] width 28 height 19
click at [693, 162] on input at bounding box center [674, 168] width 105 height 15
click at [653, 211] on li "Approved" at bounding box center [674, 211] width 106 height 14
type input "Approved"
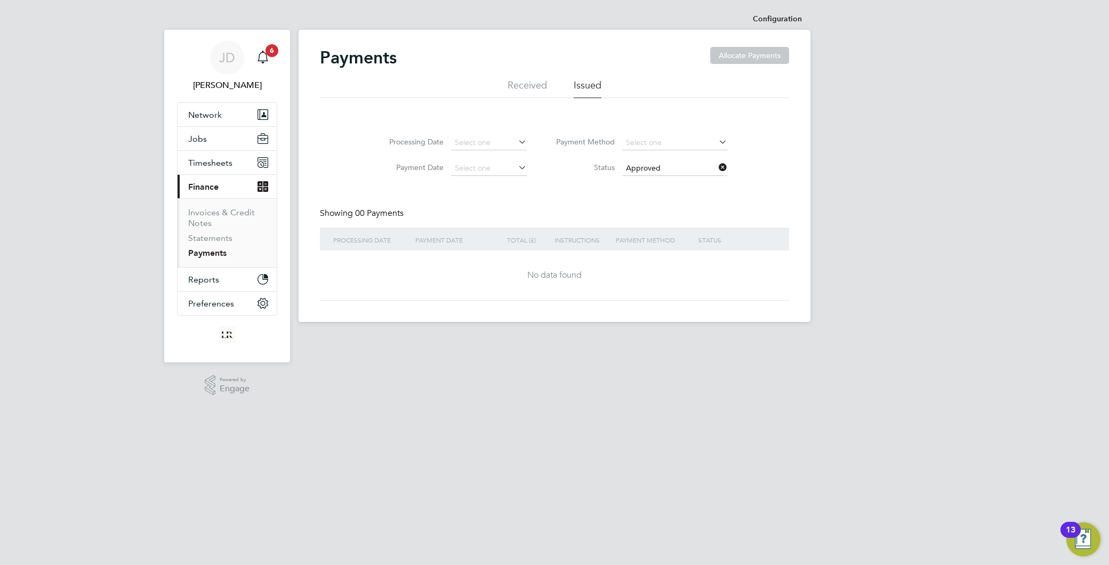
click at [524, 88] on li "Received" at bounding box center [527, 88] width 39 height 19
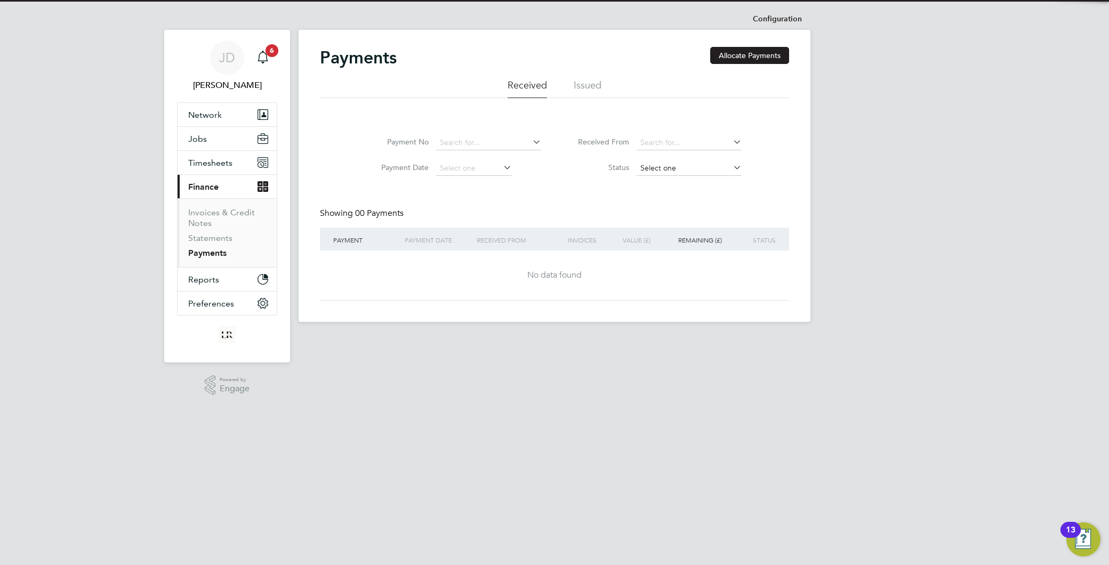
click at [690, 165] on input at bounding box center [689, 168] width 105 height 15
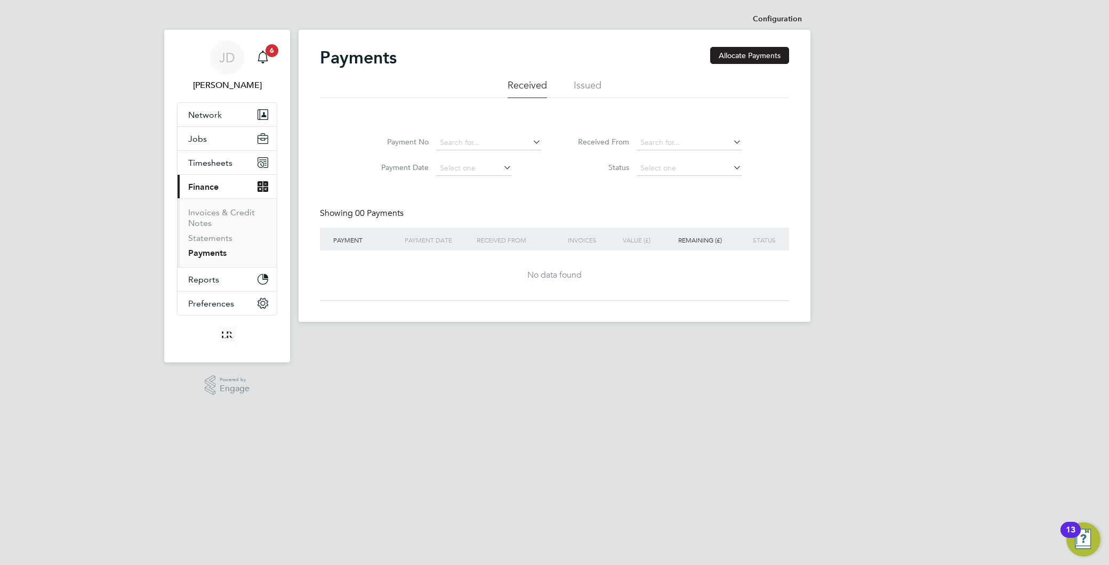
click at [675, 184] on li "Allocated" at bounding box center [689, 183] width 106 height 14
type input "Allocated"
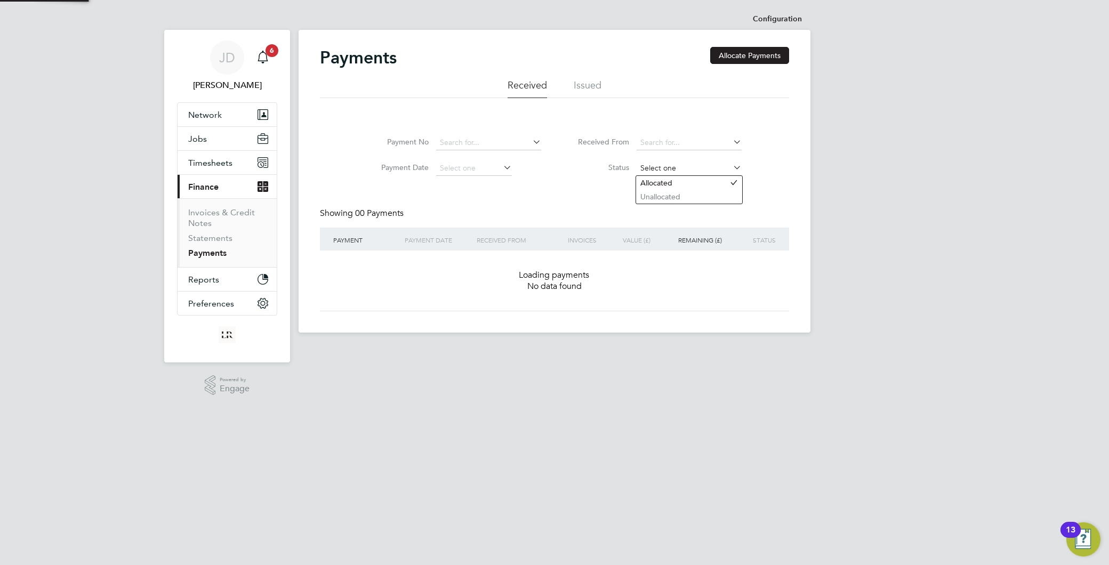
click at [676, 162] on input at bounding box center [689, 168] width 105 height 15
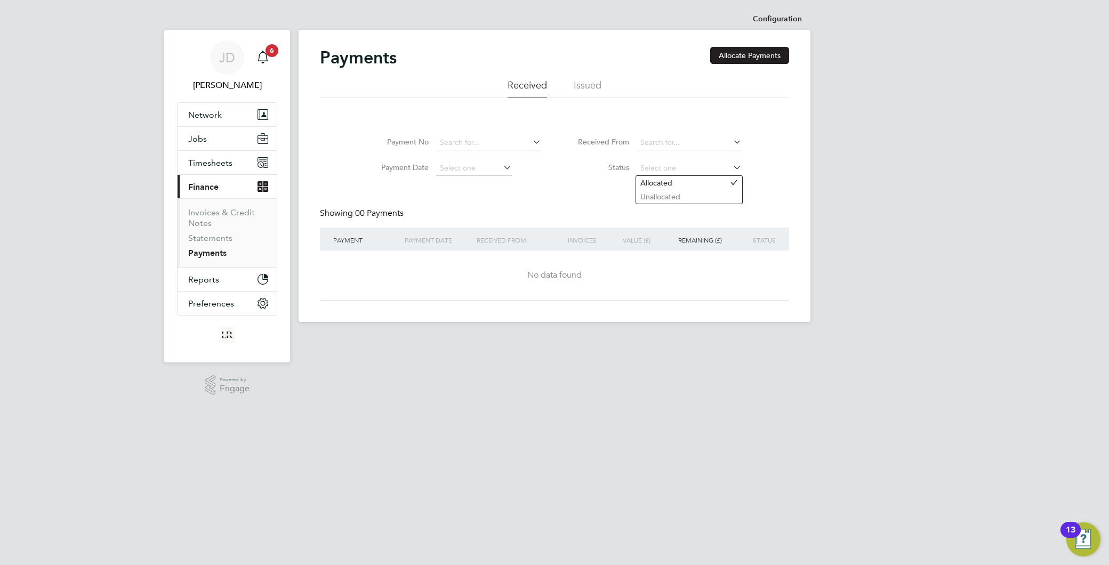
click at [591, 84] on li "Issued" at bounding box center [588, 88] width 28 height 19
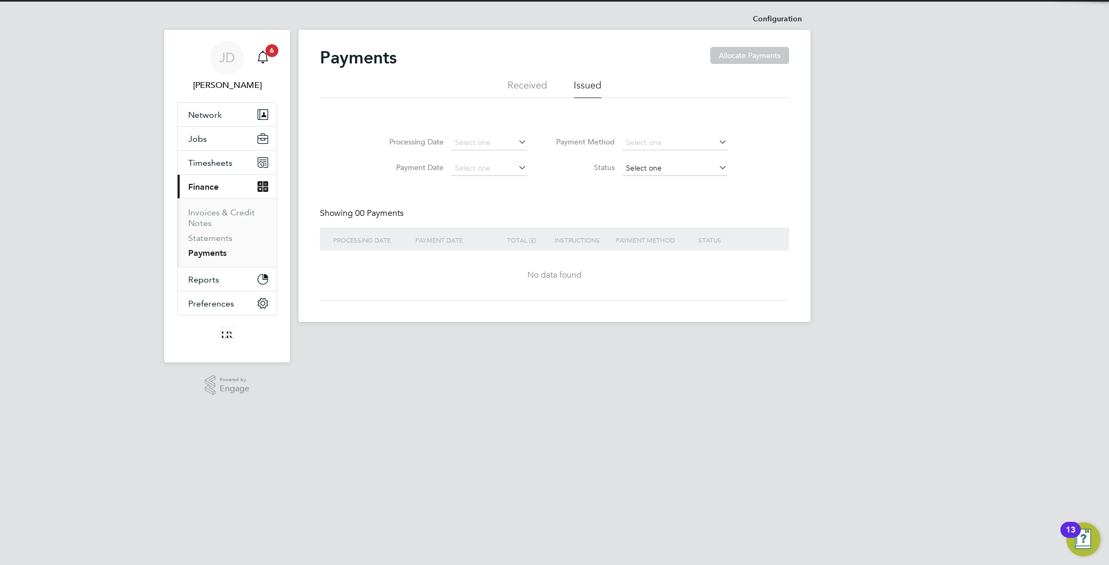
click at [630, 167] on input at bounding box center [674, 168] width 105 height 15
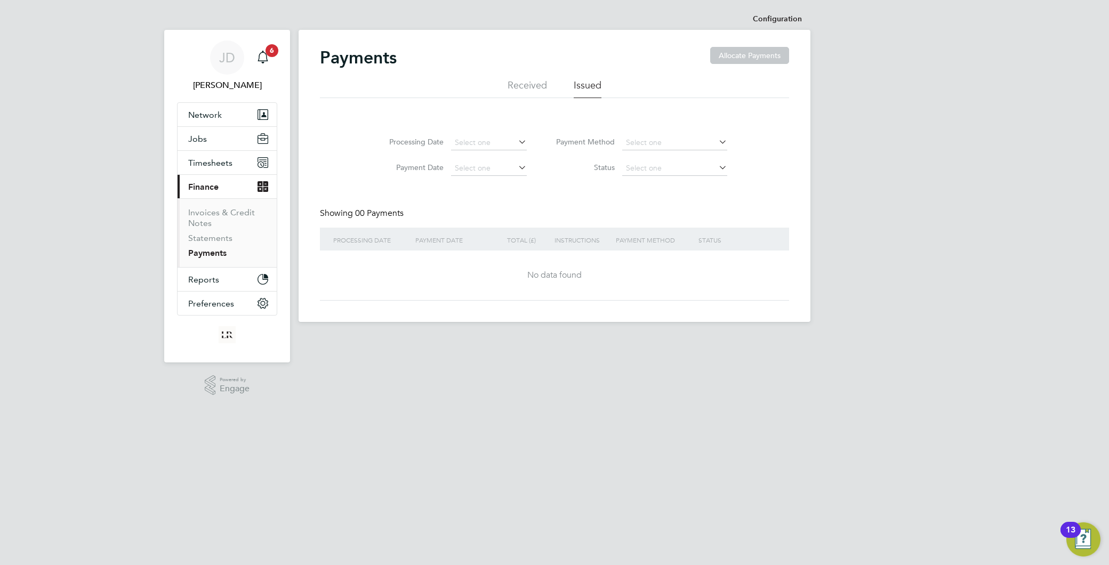
click at [653, 205] on li "Approved" at bounding box center [674, 211] width 106 height 14
type input "Approved"
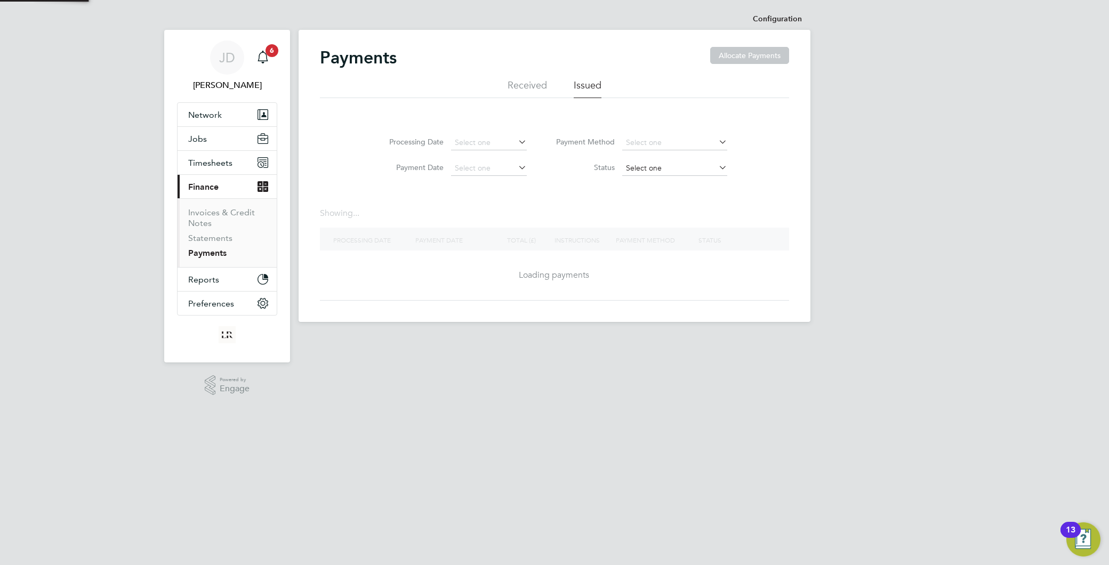
click at [662, 166] on input at bounding box center [674, 168] width 105 height 15
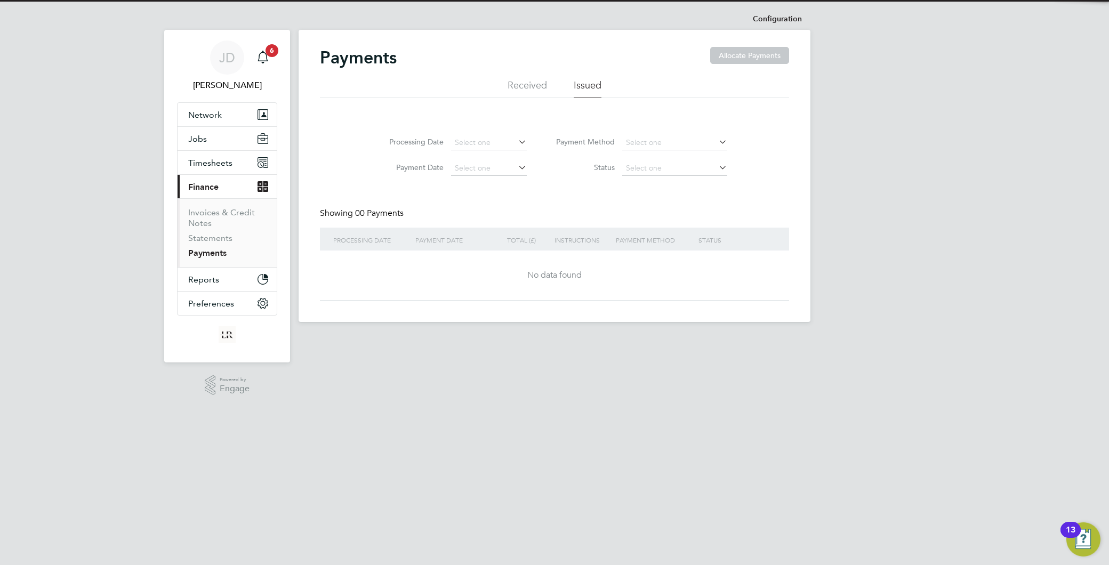
click at [659, 192] on li "Pending Approval" at bounding box center [674, 197] width 106 height 14
type input "Pending Approval"
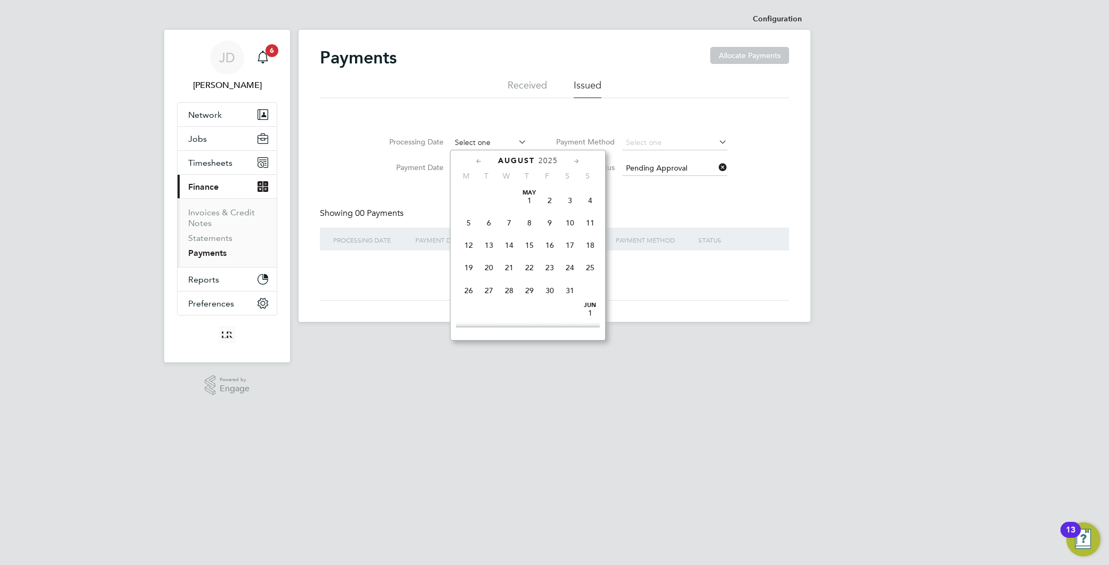
click at [508, 143] on input at bounding box center [489, 142] width 76 height 15
click at [683, 139] on input at bounding box center [674, 142] width 105 height 15
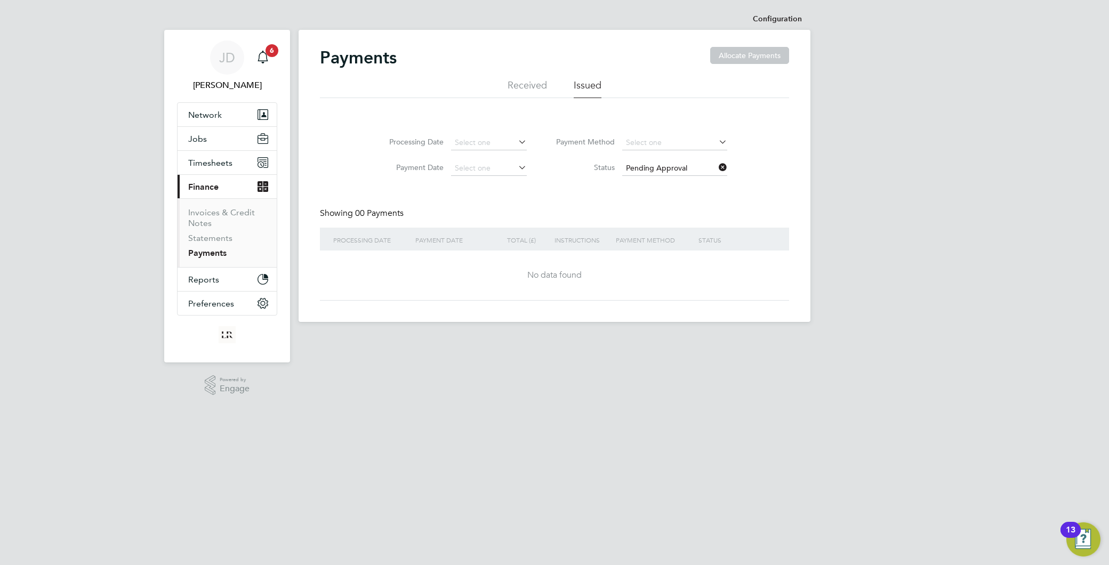
click at [655, 159] on li "BACS" at bounding box center [674, 157] width 106 height 14
type input "BACS"
click at [537, 86] on li "Received" at bounding box center [527, 88] width 39 height 19
click at [660, 144] on input at bounding box center [689, 142] width 105 height 15
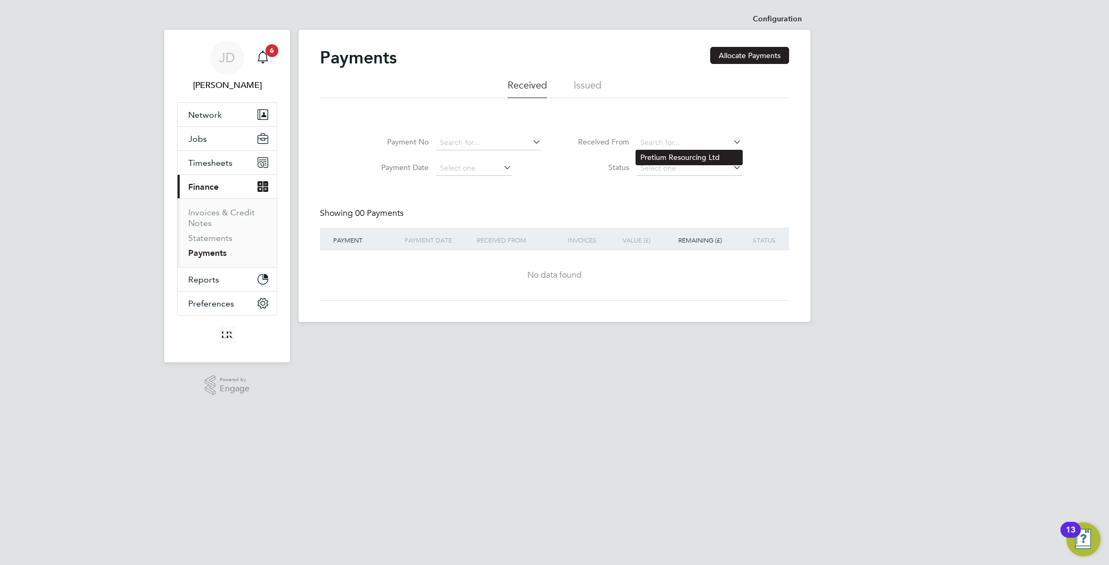
click at [667, 151] on li "Pretium Resourcing Ltd" at bounding box center [689, 157] width 106 height 14
type input "Pretium Resourcing Ltd"
click at [664, 165] on input at bounding box center [689, 168] width 105 height 15
click at [668, 183] on li "Allocated" at bounding box center [689, 183] width 106 height 14
type input "Allocated"
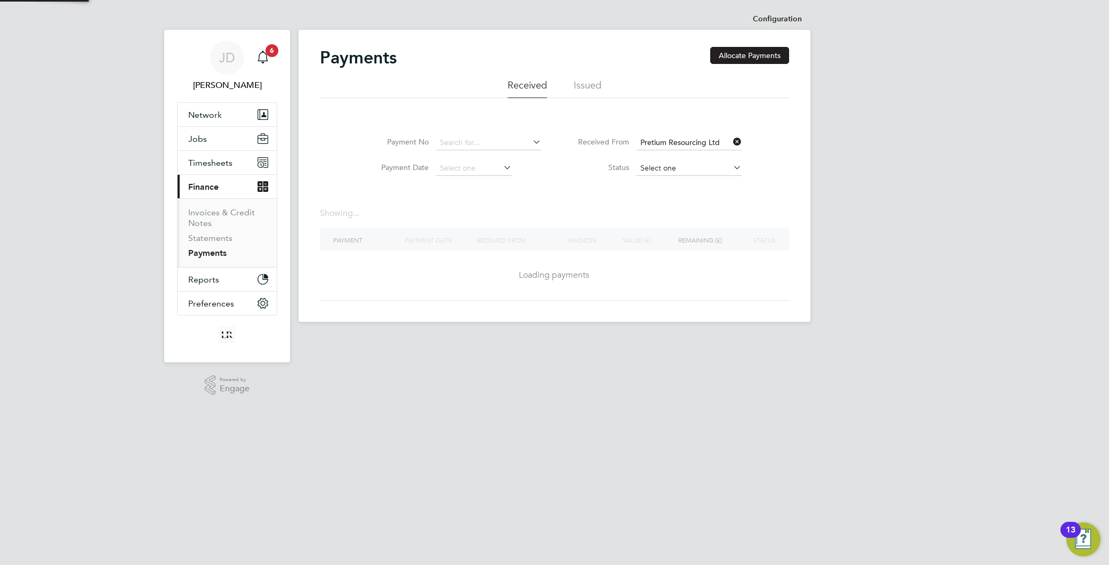
click at [666, 166] on input at bounding box center [689, 168] width 105 height 15
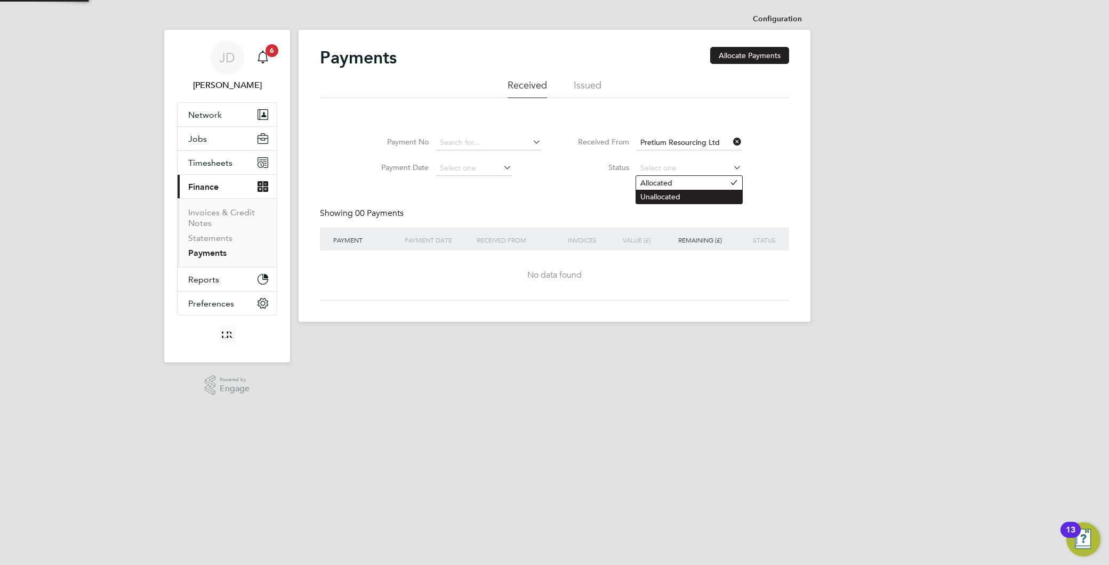
click at [669, 192] on li "Unallocated" at bounding box center [689, 197] width 106 height 14
type input "Unallocated"
click at [667, 167] on input at bounding box center [689, 168] width 105 height 15
click at [561, 180] on li "Status" at bounding box center [654, 169] width 200 height 26
click at [209, 211] on link "Invoices & Credit Notes" at bounding box center [221, 217] width 67 height 21
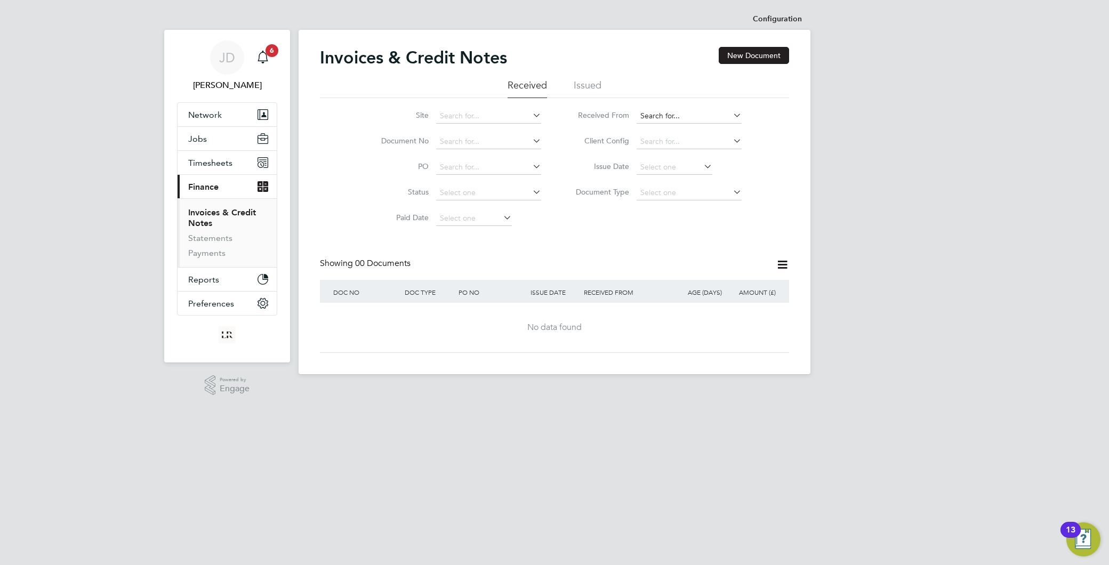
click at [692, 114] on input at bounding box center [689, 116] width 105 height 15
click at [690, 134] on li "Loyal Reliance Services Ltd" at bounding box center [689, 131] width 106 height 14
type input "Loyal Reliance Services Ltd"
click at [678, 195] on input at bounding box center [689, 193] width 105 height 15
click at [655, 208] on li "Invoices" at bounding box center [689, 207] width 106 height 14
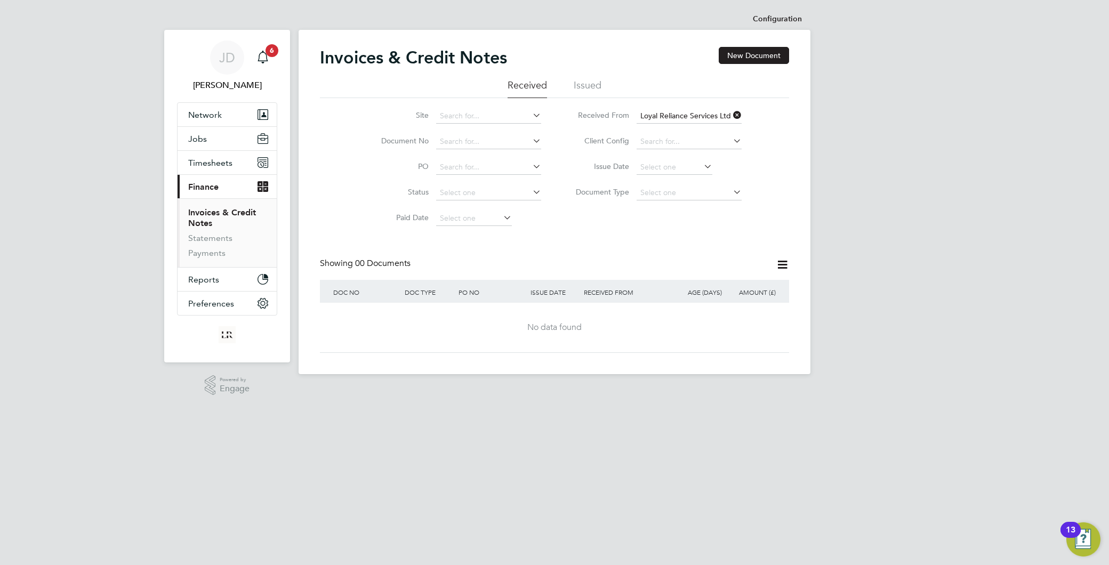
type input "Invoices"
click at [518, 143] on input at bounding box center [488, 141] width 105 height 15
click at [499, 110] on input at bounding box center [488, 116] width 105 height 15
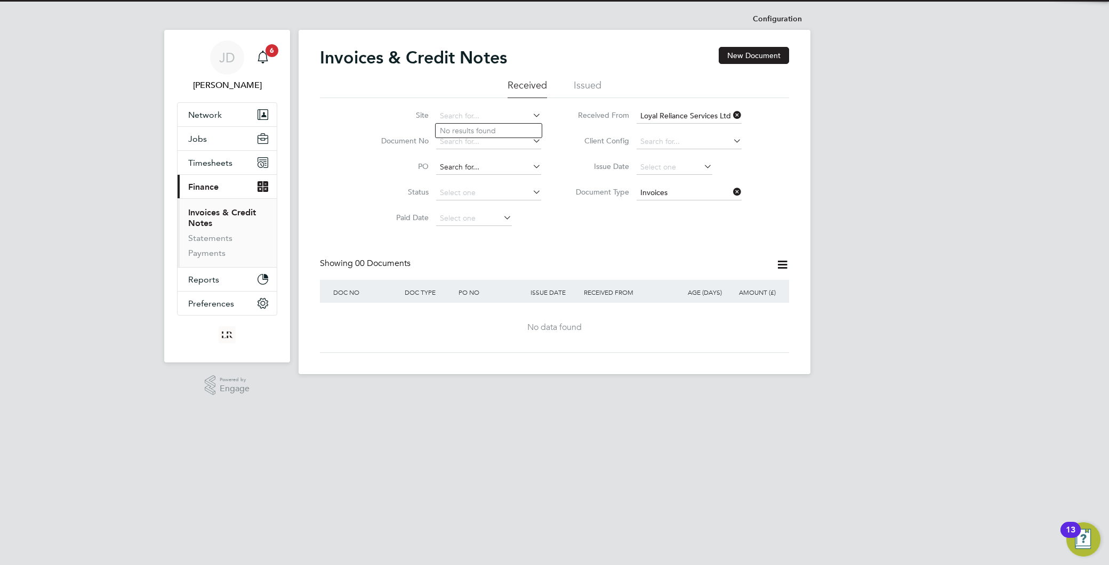
click at [493, 161] on input at bounding box center [488, 167] width 105 height 15
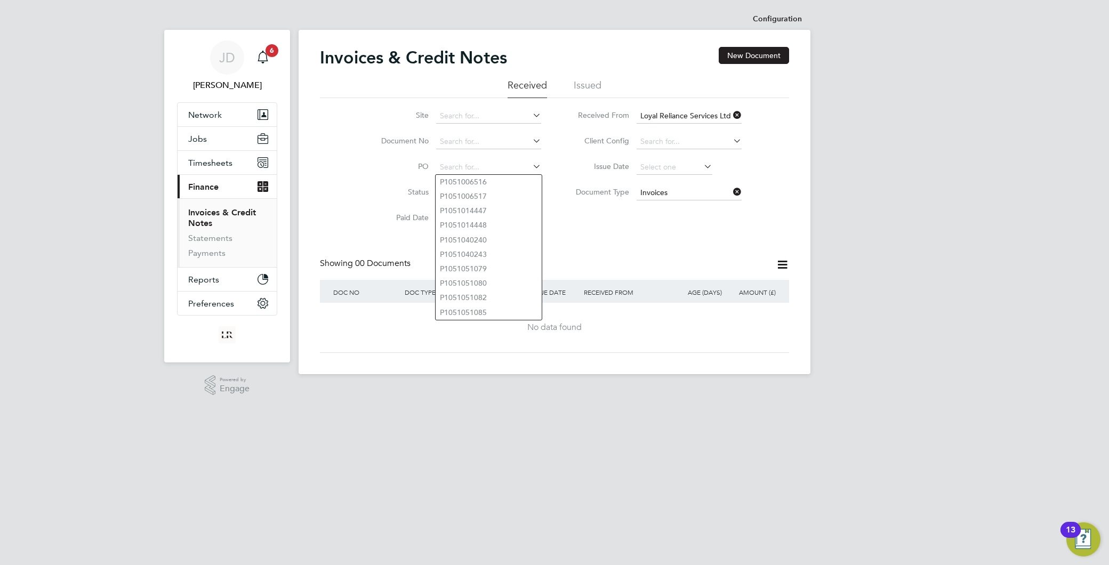
click at [589, 205] on li "Document Type Invoices" at bounding box center [654, 193] width 200 height 26
click at [497, 218] on input at bounding box center [474, 218] width 76 height 15
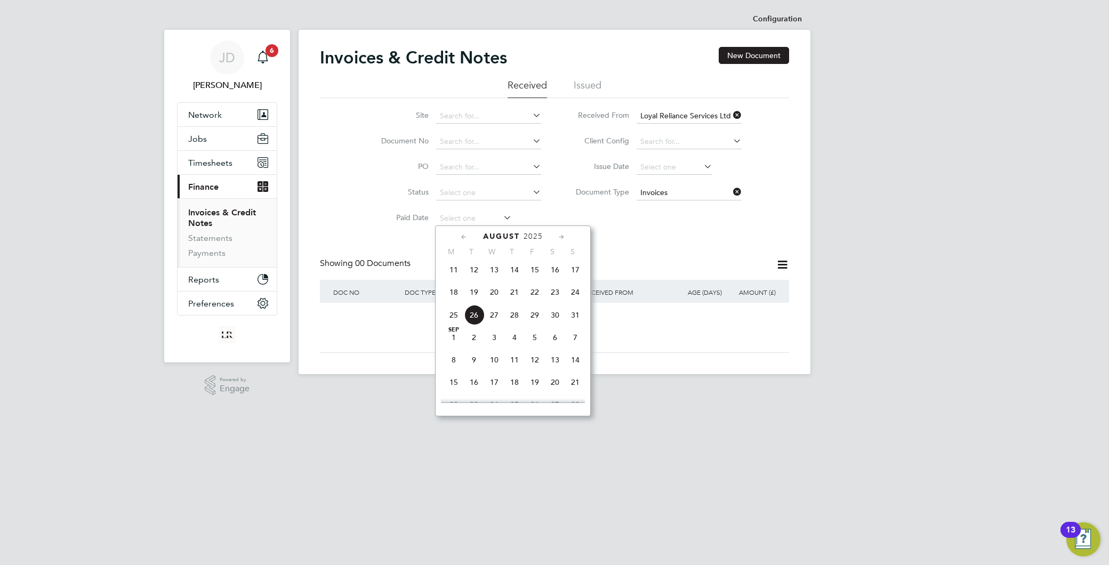
click at [600, 214] on div "Site Document No PO Status Paid Date Issued To Received From Loyal Reliance Ser…" at bounding box center [554, 164] width 469 height 133
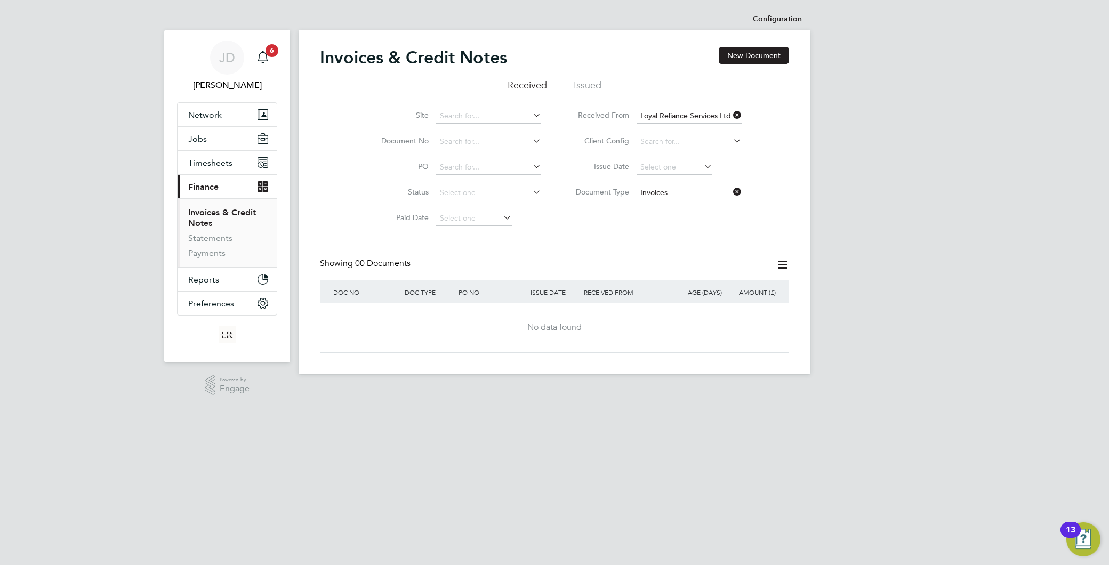
click at [530, 188] on icon at bounding box center [530, 191] width 0 height 15
click at [530, 189] on icon at bounding box center [530, 191] width 0 height 15
click at [530, 193] on icon at bounding box center [530, 191] width 0 height 15
drag, startPoint x: 535, startPoint y: 188, endPoint x: 471, endPoint y: 193, distance: 64.2
click at [530, 189] on icon at bounding box center [530, 191] width 0 height 15
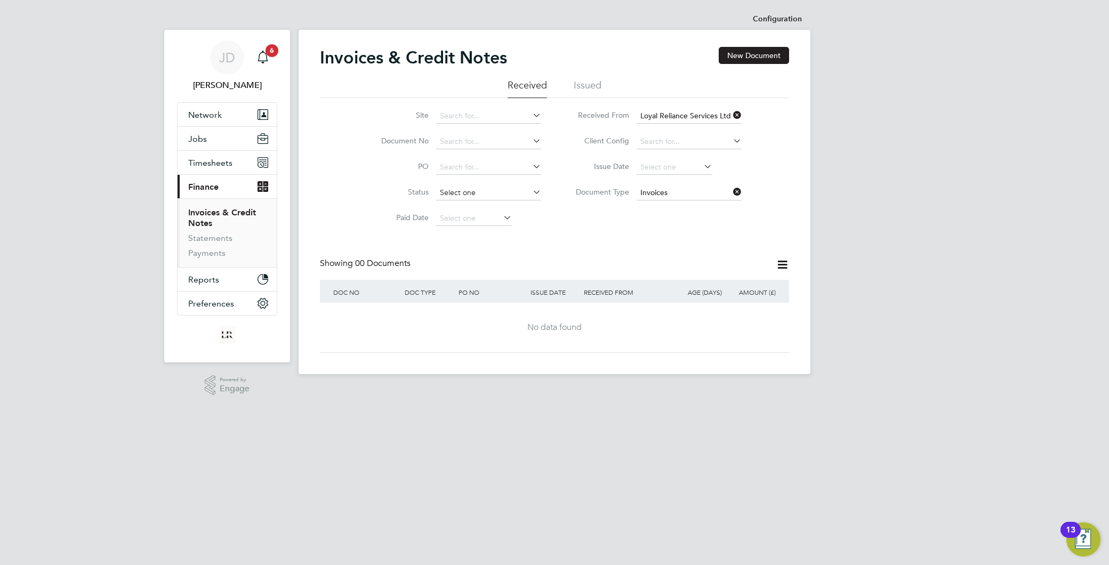
click at [449, 193] on input at bounding box center [488, 193] width 105 height 15
click at [456, 232] on li "Pending" at bounding box center [489, 235] width 106 height 14
type input "Pending"
click at [783, 264] on icon at bounding box center [782, 264] width 13 height 13
click at [608, 251] on div "Invoices & Credit Notes New Document Received Issued Site Document No PO Status…" at bounding box center [554, 200] width 469 height 306
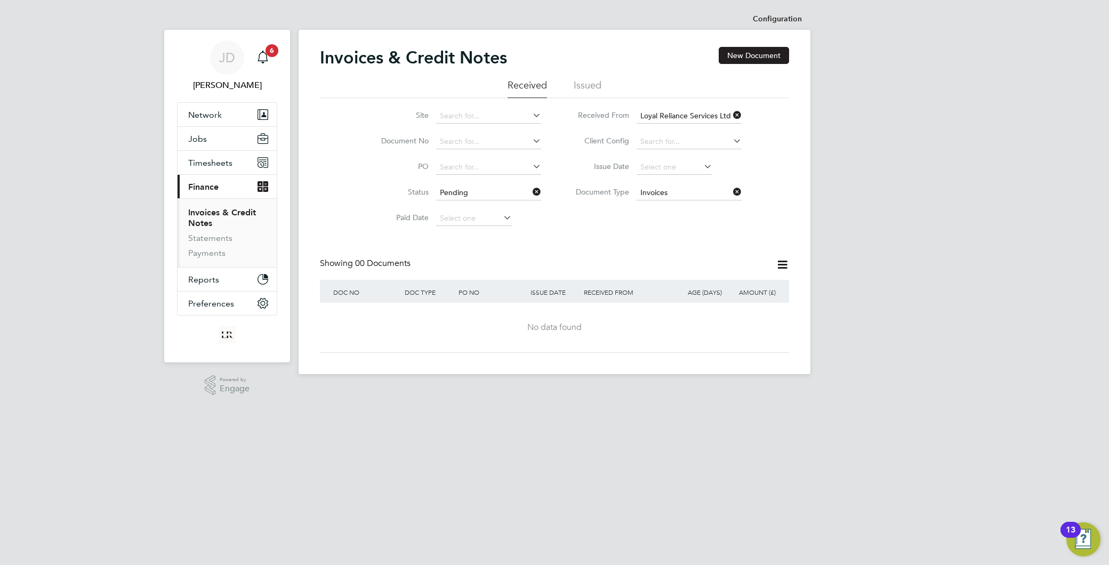
click at [205, 213] on link "Invoices & Credit Notes" at bounding box center [222, 217] width 68 height 21
